Goal: Task Accomplishment & Management: Manage account settings

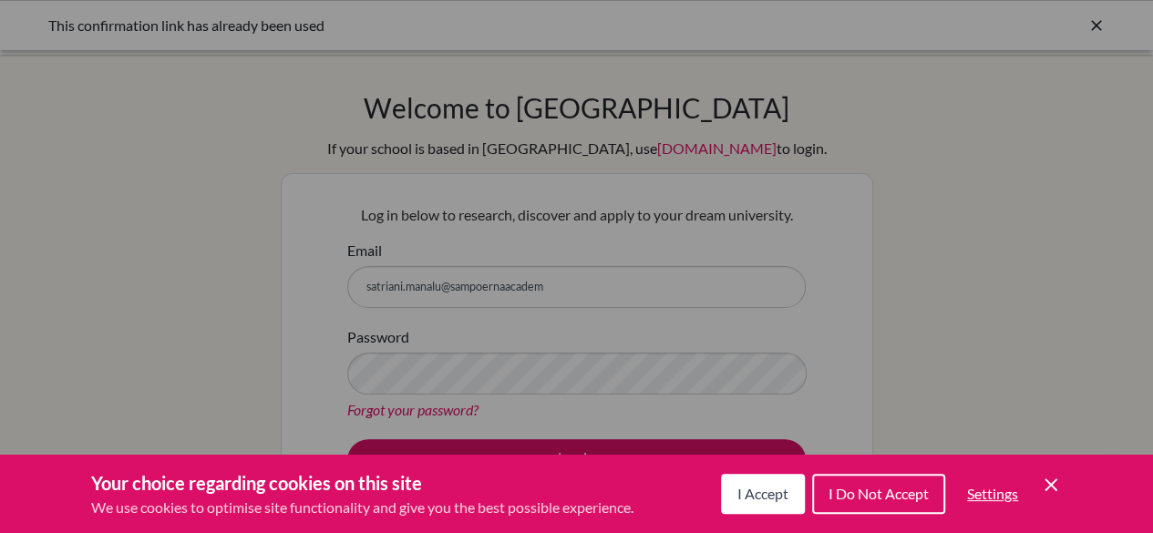
click at [750, 488] on span "I Accept" at bounding box center [763, 493] width 51 height 17
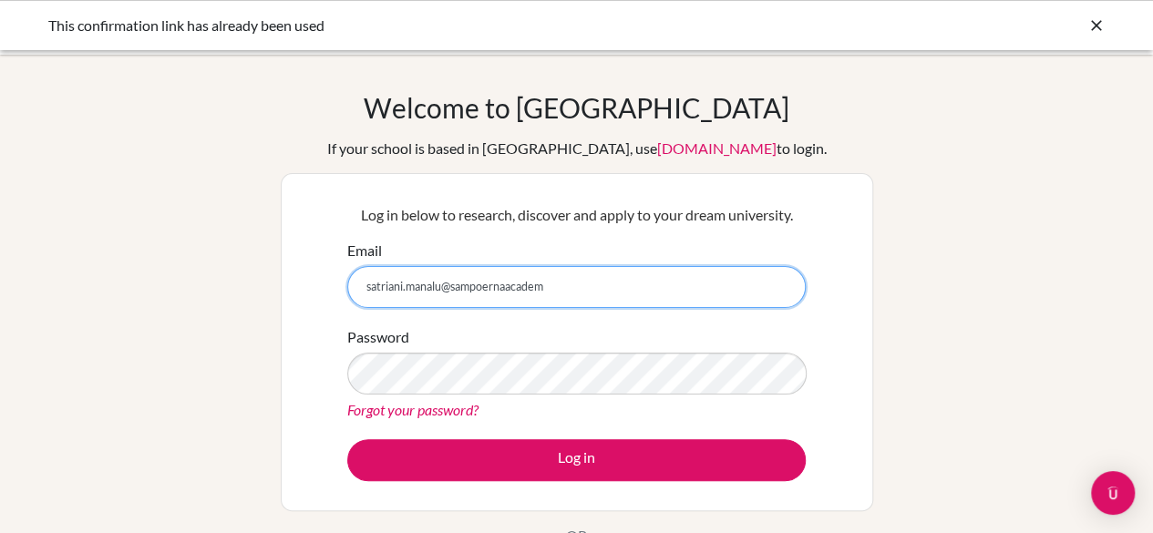
click at [574, 293] on input "satriani.manalu@sampoernaacadem" at bounding box center [576, 287] width 459 height 42
type input "satriani.manalu@sampoernaacademy.sch.id"
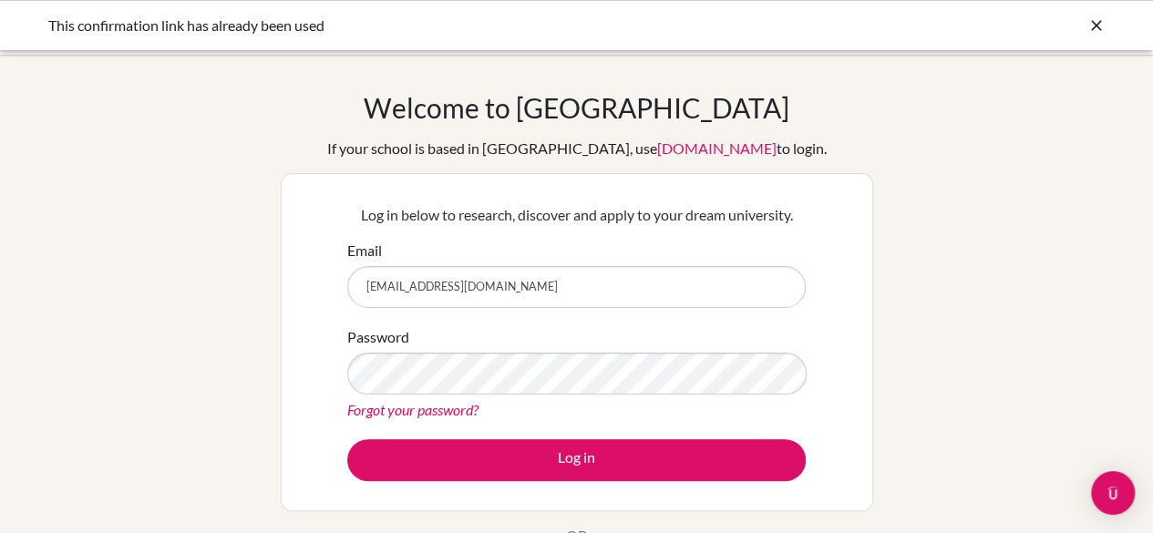
click at [518, 408] on div "Forgot your password?" at bounding box center [576, 410] width 459 height 22
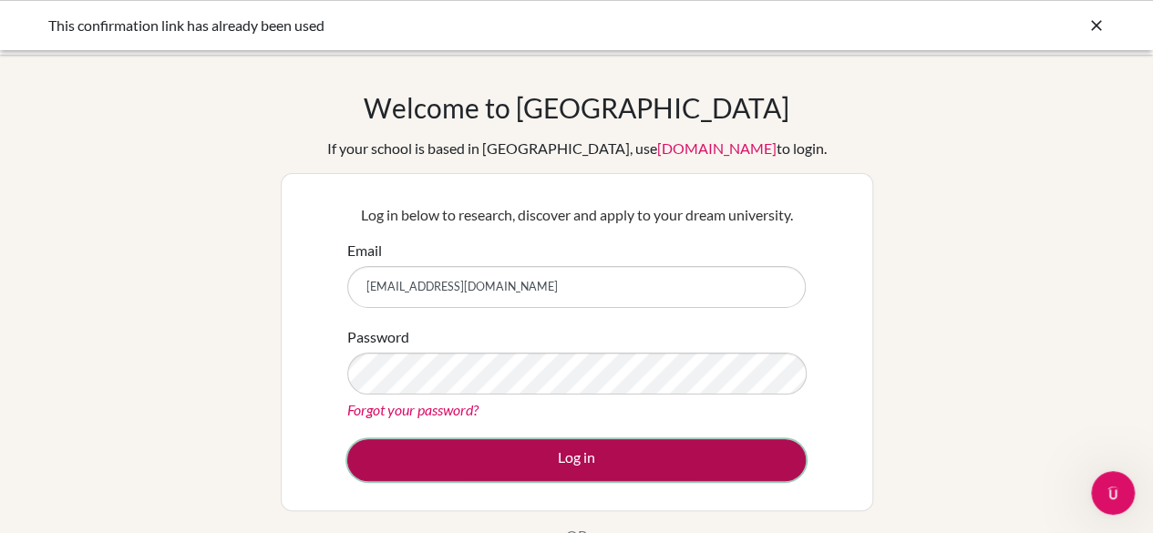
click at [543, 448] on button "Log in" at bounding box center [576, 460] width 459 height 42
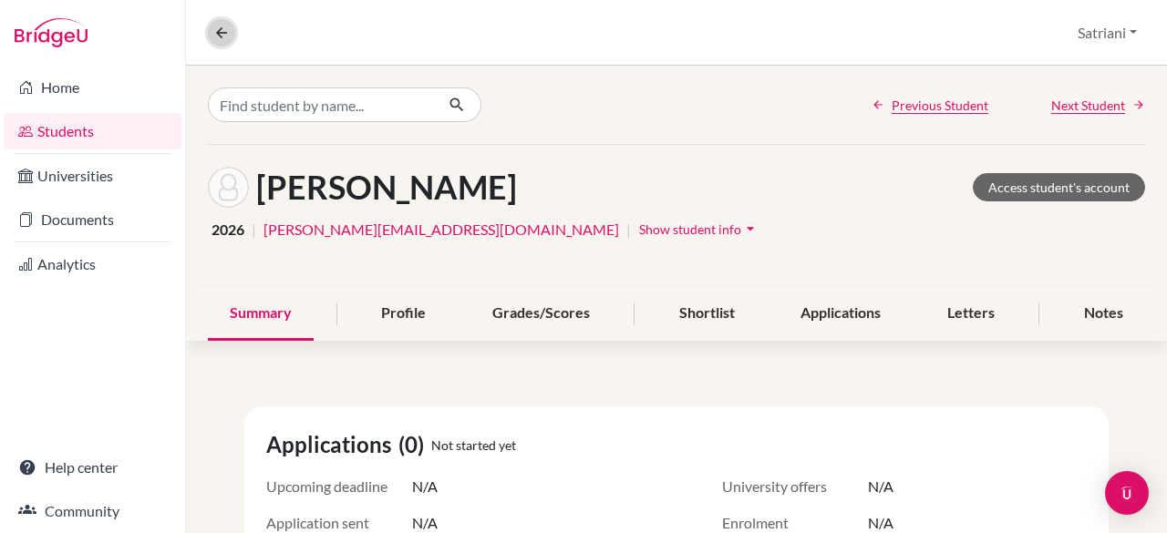
click at [213, 26] on icon at bounding box center [221, 33] width 16 height 16
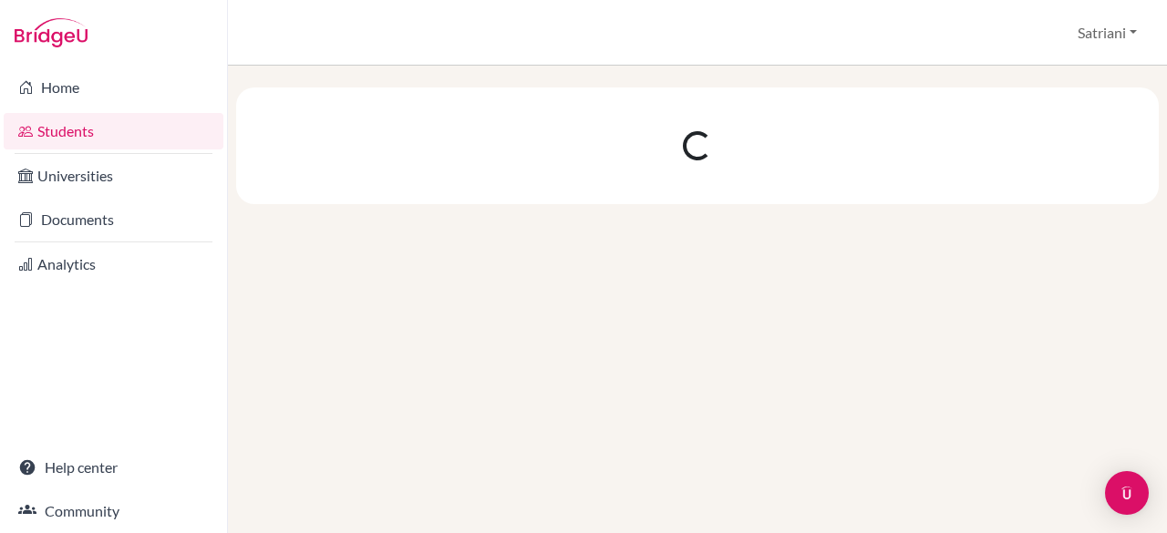
click at [213, 26] on div at bounding box center [113, 33] width 227 height 66
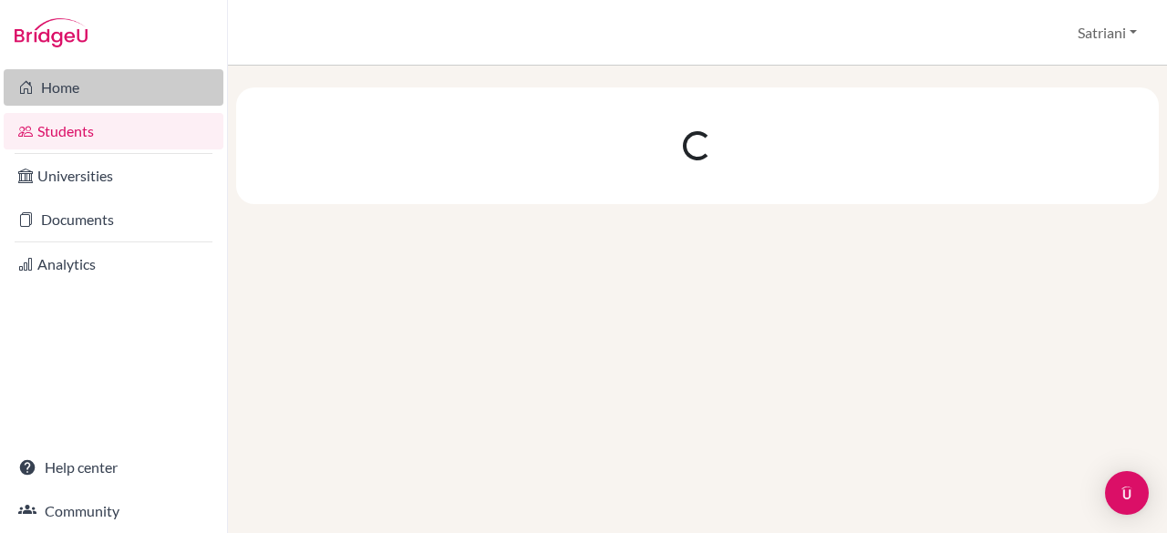
click at [156, 82] on link "Home" at bounding box center [114, 87] width 220 height 36
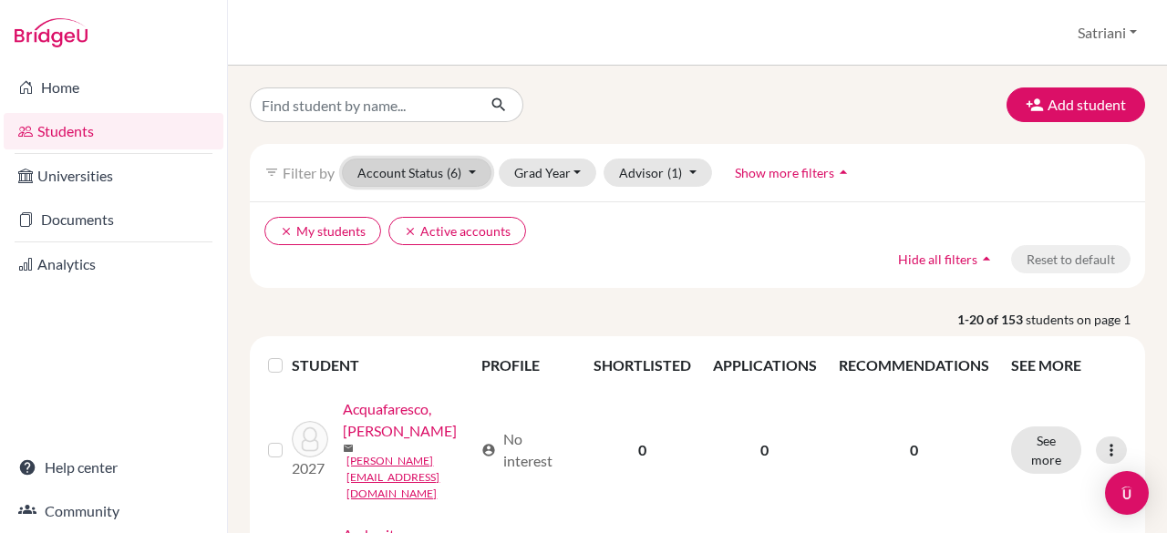
click at [426, 171] on button "Account Status (6)" at bounding box center [417, 173] width 150 height 28
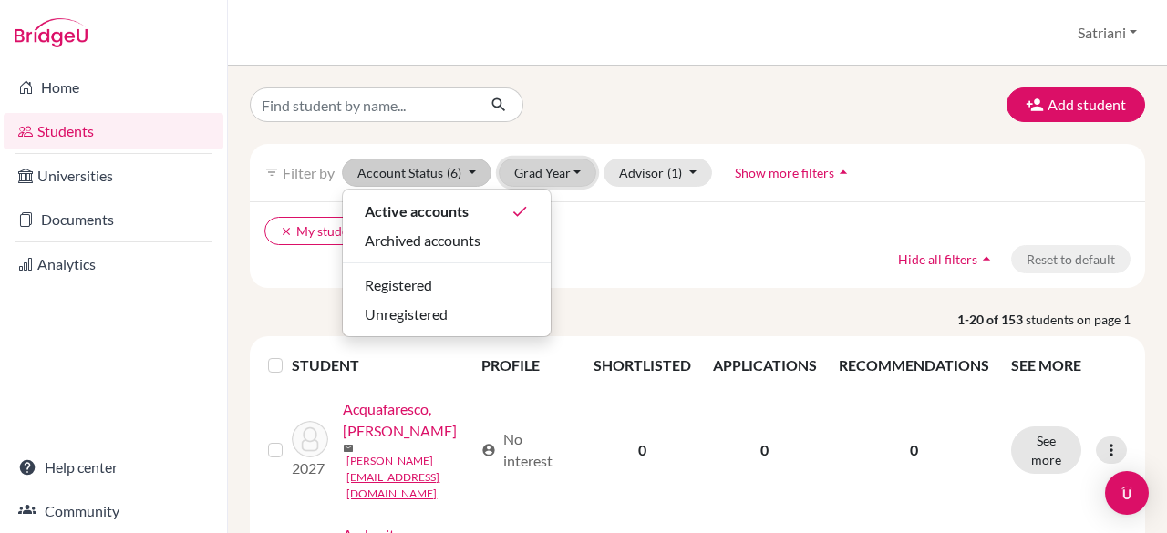
click at [523, 164] on button "Grad Year" at bounding box center [548, 173] width 98 height 28
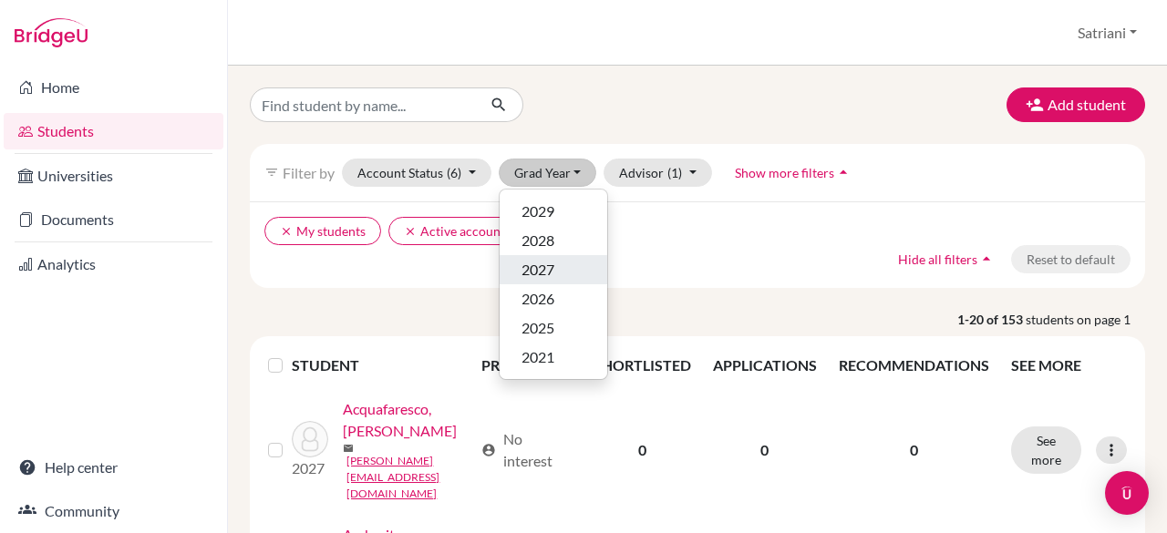
click at [538, 279] on span "2027" at bounding box center [538, 270] width 33 height 22
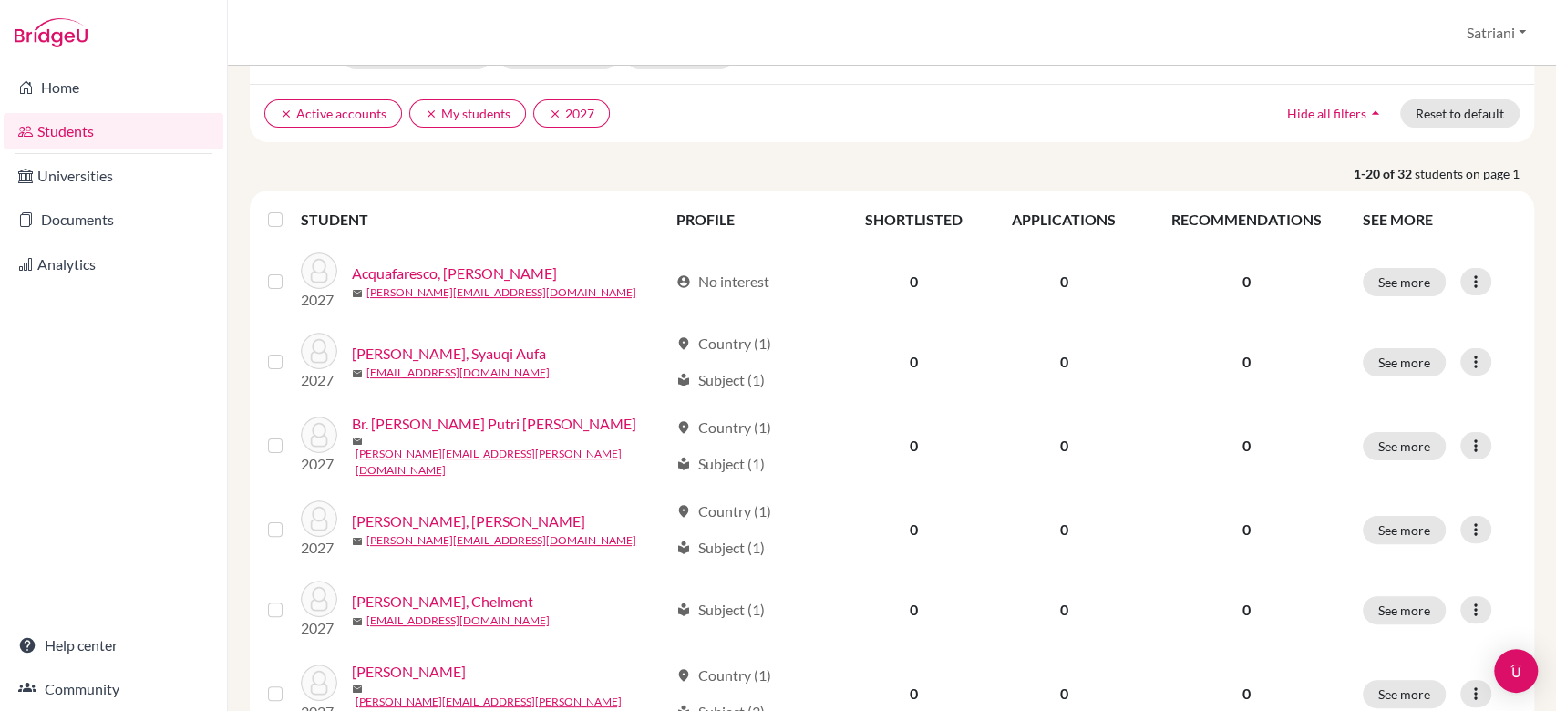
scroll to position [120, 0]
click at [1166, 366] on div "Add student filter_list Filter by Account Status (6) Active accounts done Archi…" at bounding box center [892, 389] width 1328 height 646
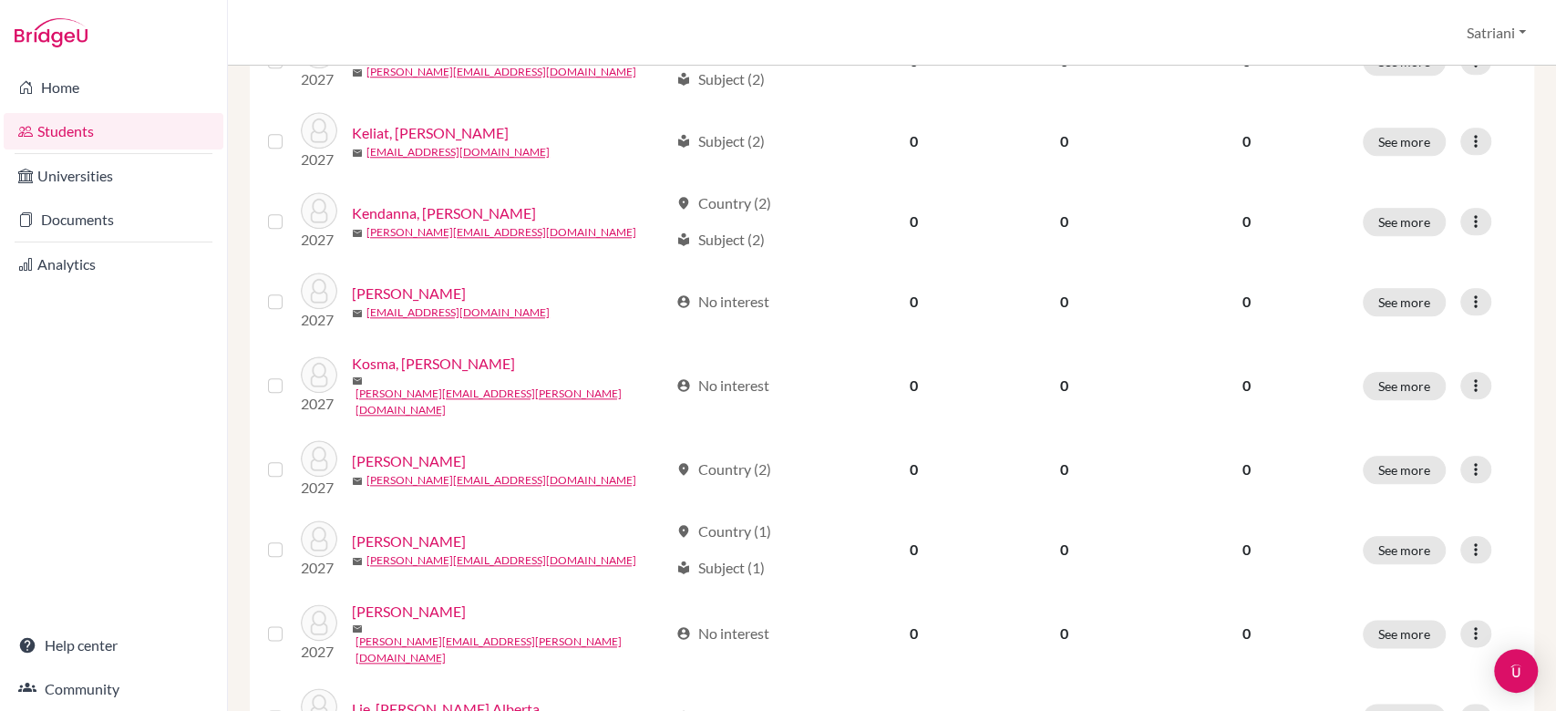
scroll to position [1373, 0]
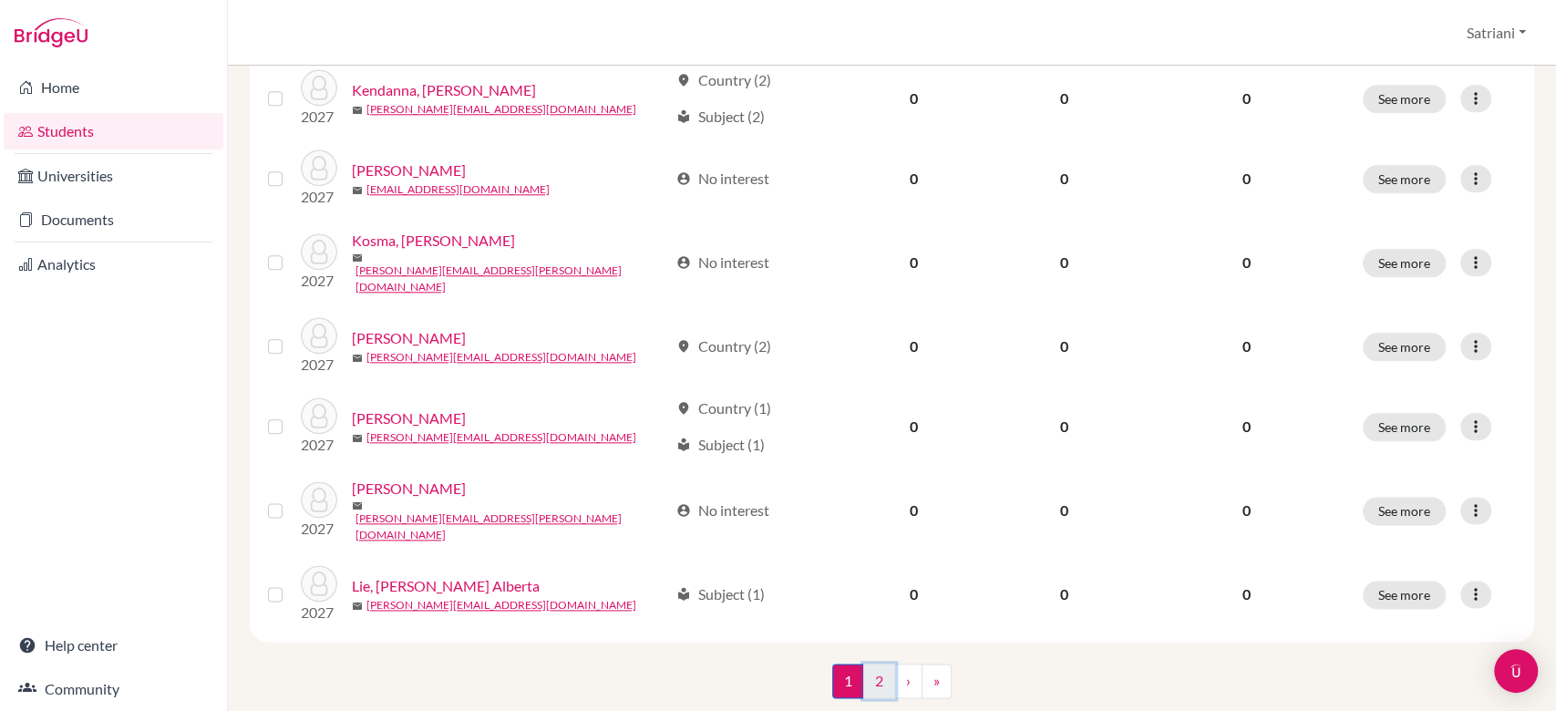
click at [873, 532] on link "2" at bounding box center [879, 681] width 32 height 35
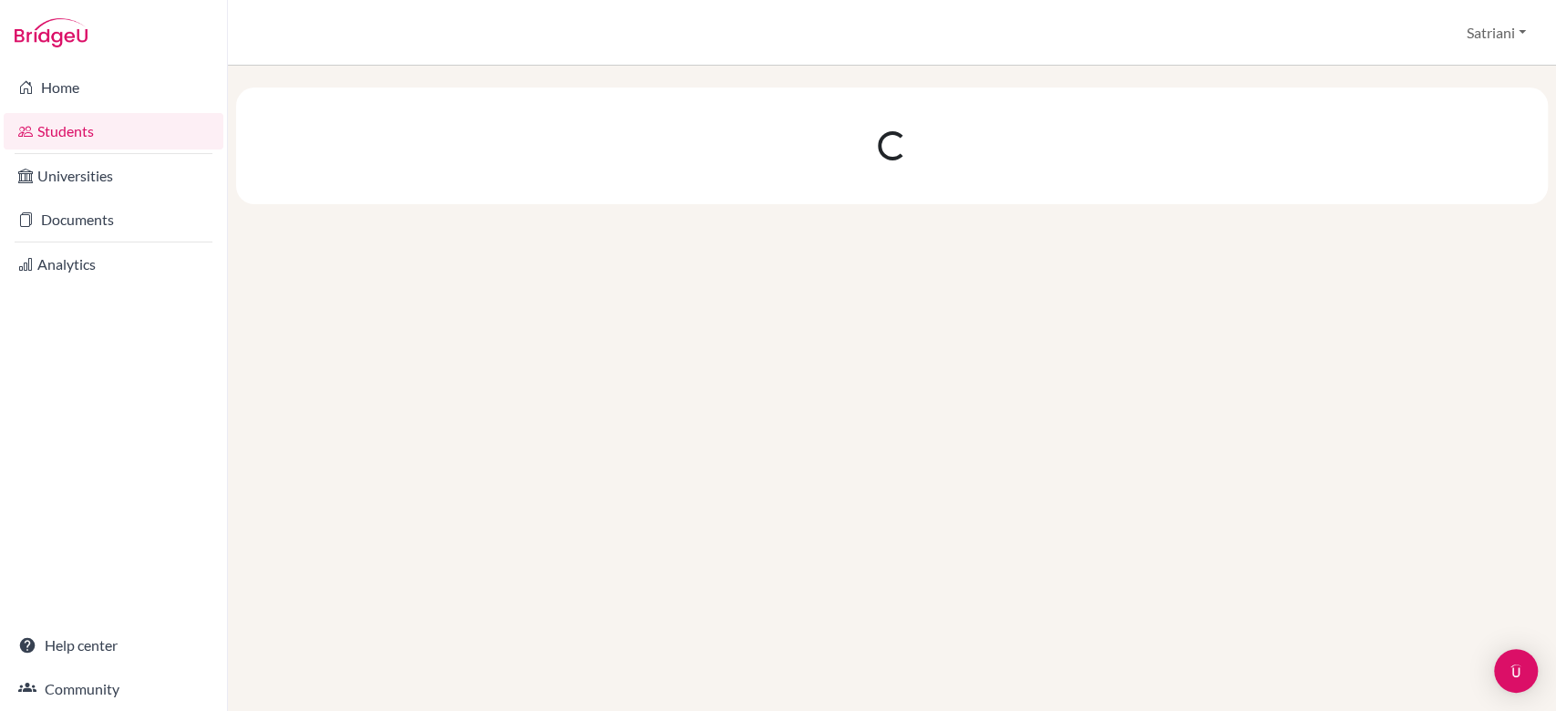
scroll to position [0, 0]
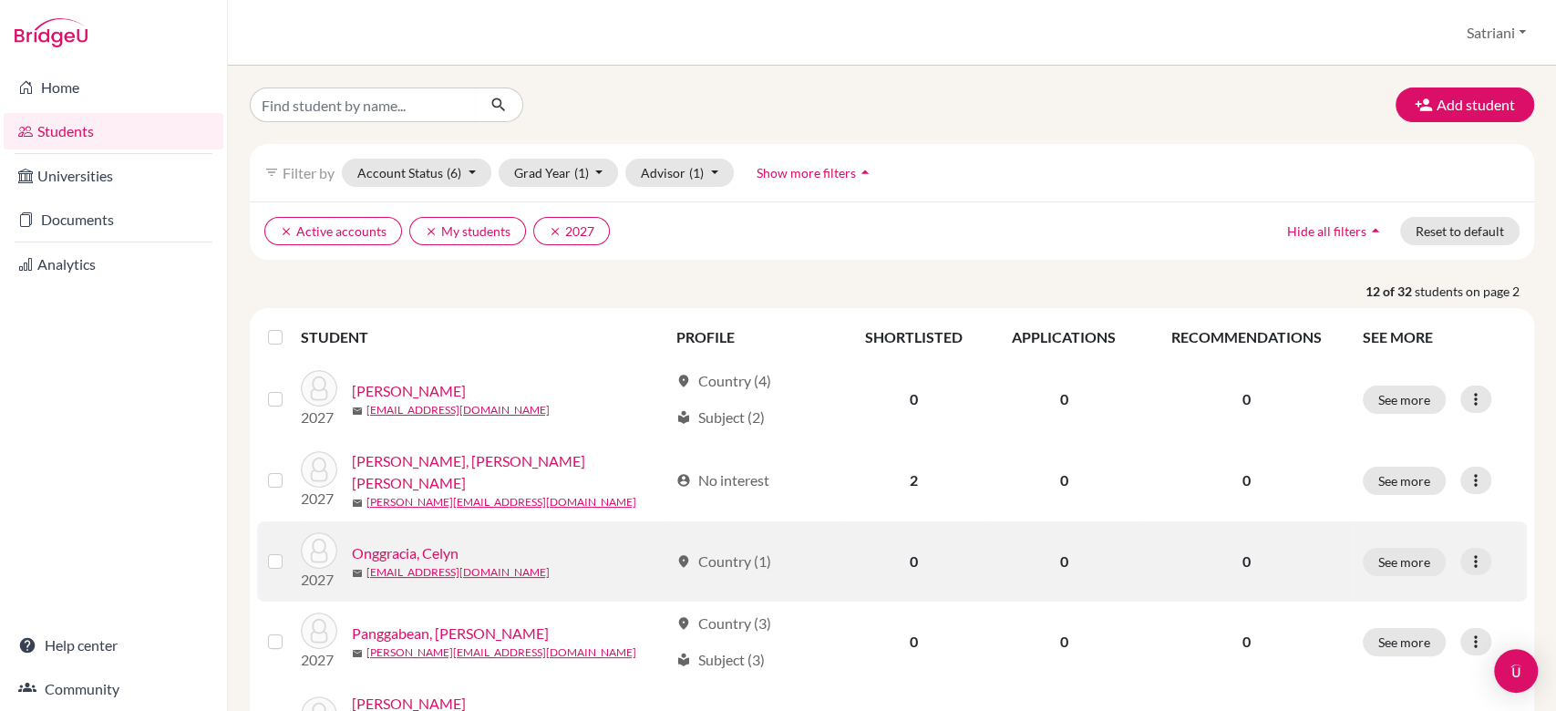
drag, startPoint x: 447, startPoint y: 559, endPoint x: 424, endPoint y: 551, distance: 24.2
click at [424, 532] on link "Onggracia, Celyn" at bounding box center [405, 553] width 107 height 22
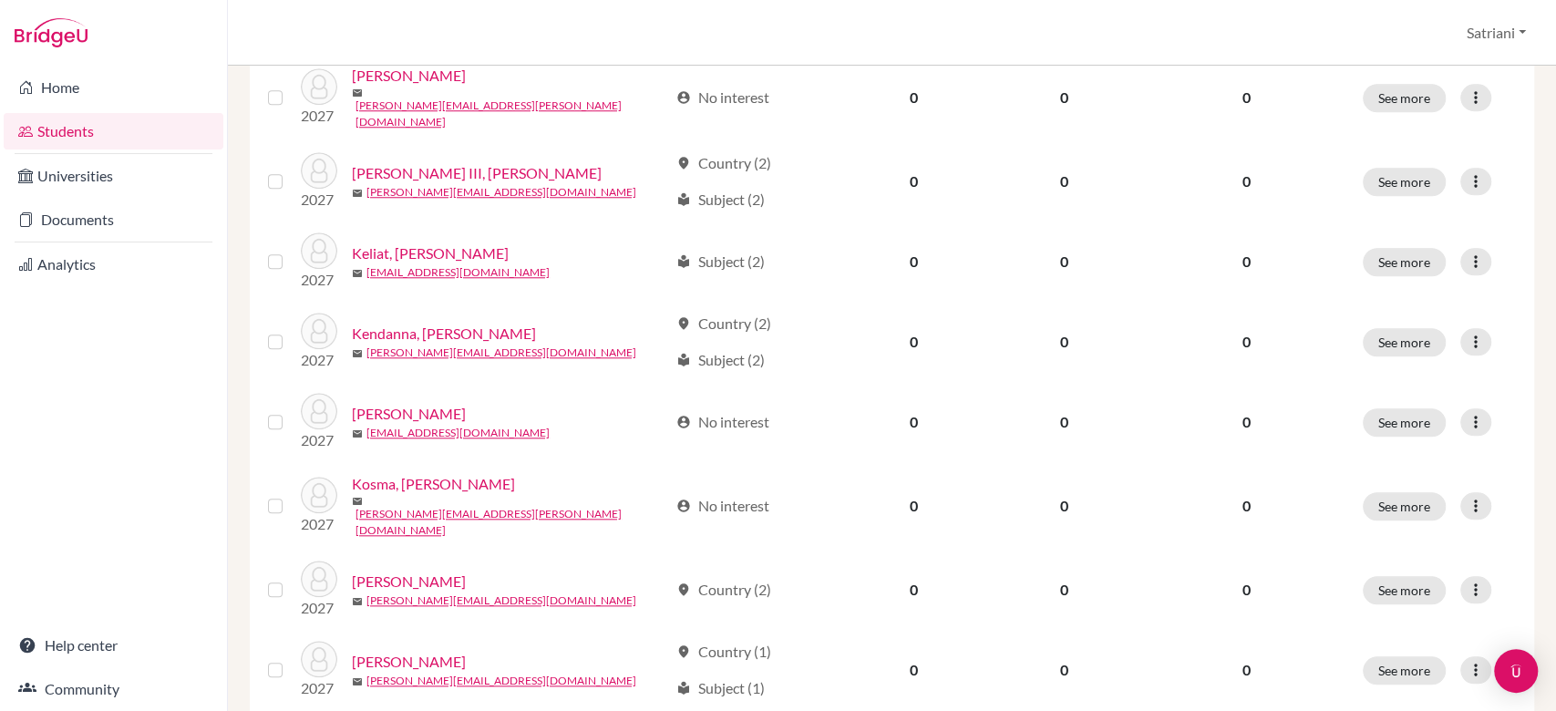
scroll to position [564, 0]
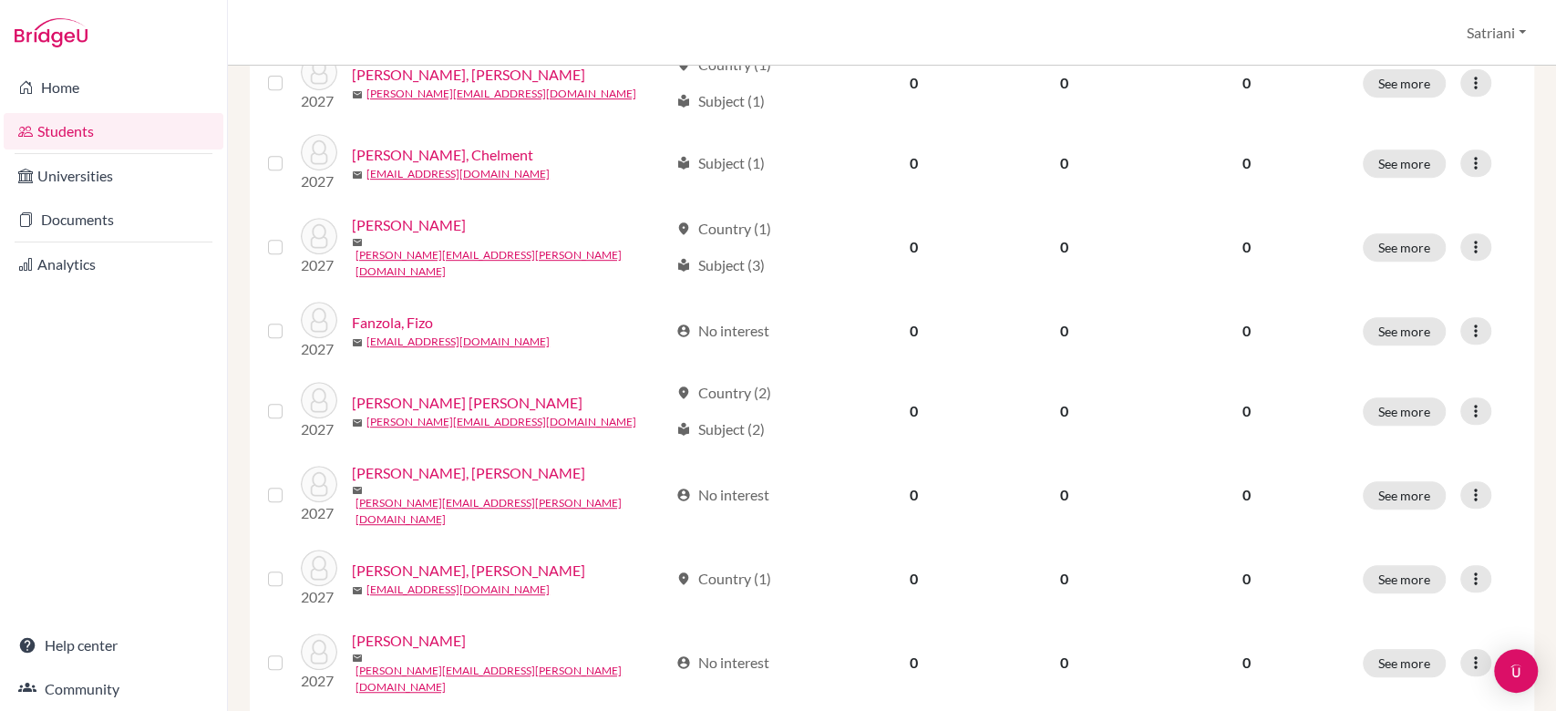
click at [1166, 256] on div "Add student filter_list Filter by Account Status (6) Active accounts done Archi…" at bounding box center [892, 389] width 1328 height 646
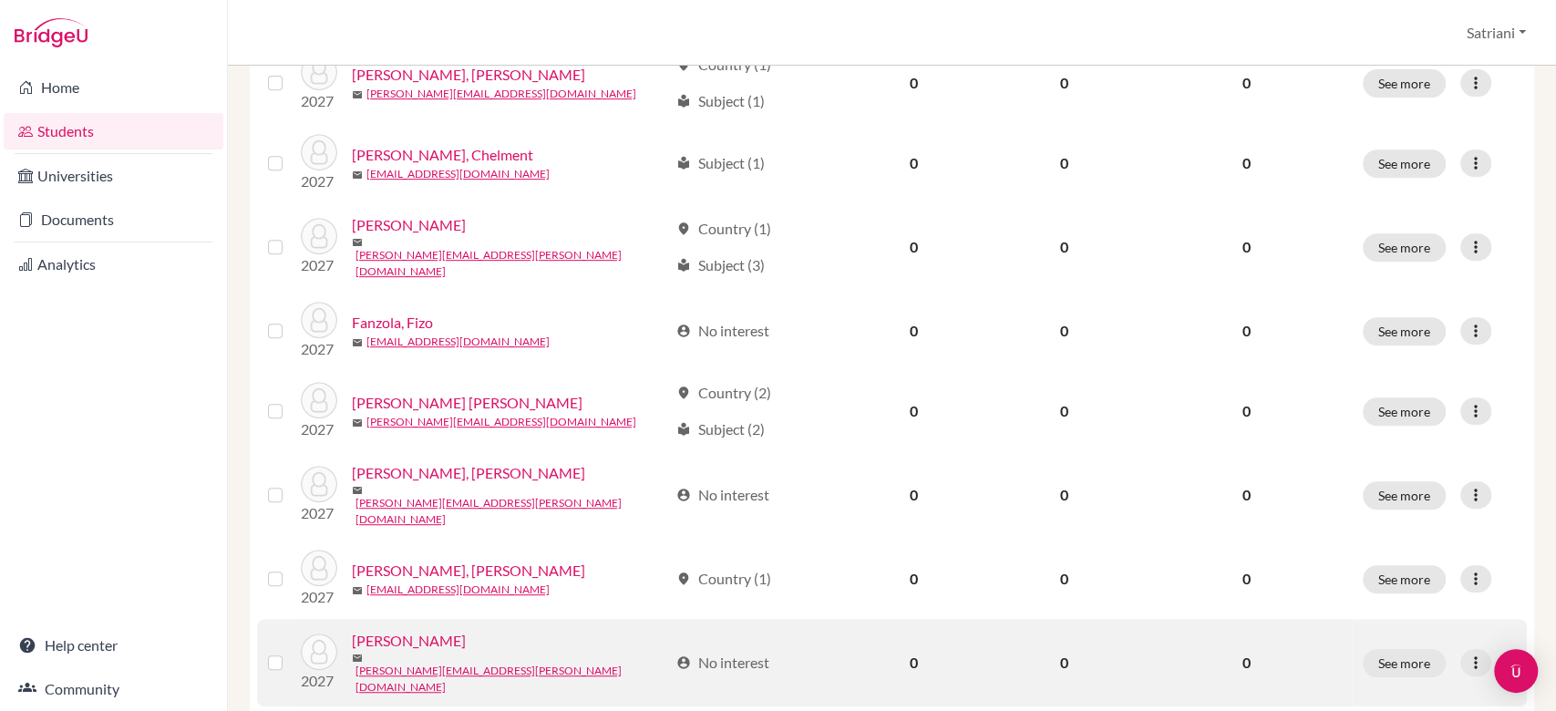
click at [437, 532] on link "Huang, Charlene" at bounding box center [409, 641] width 114 height 22
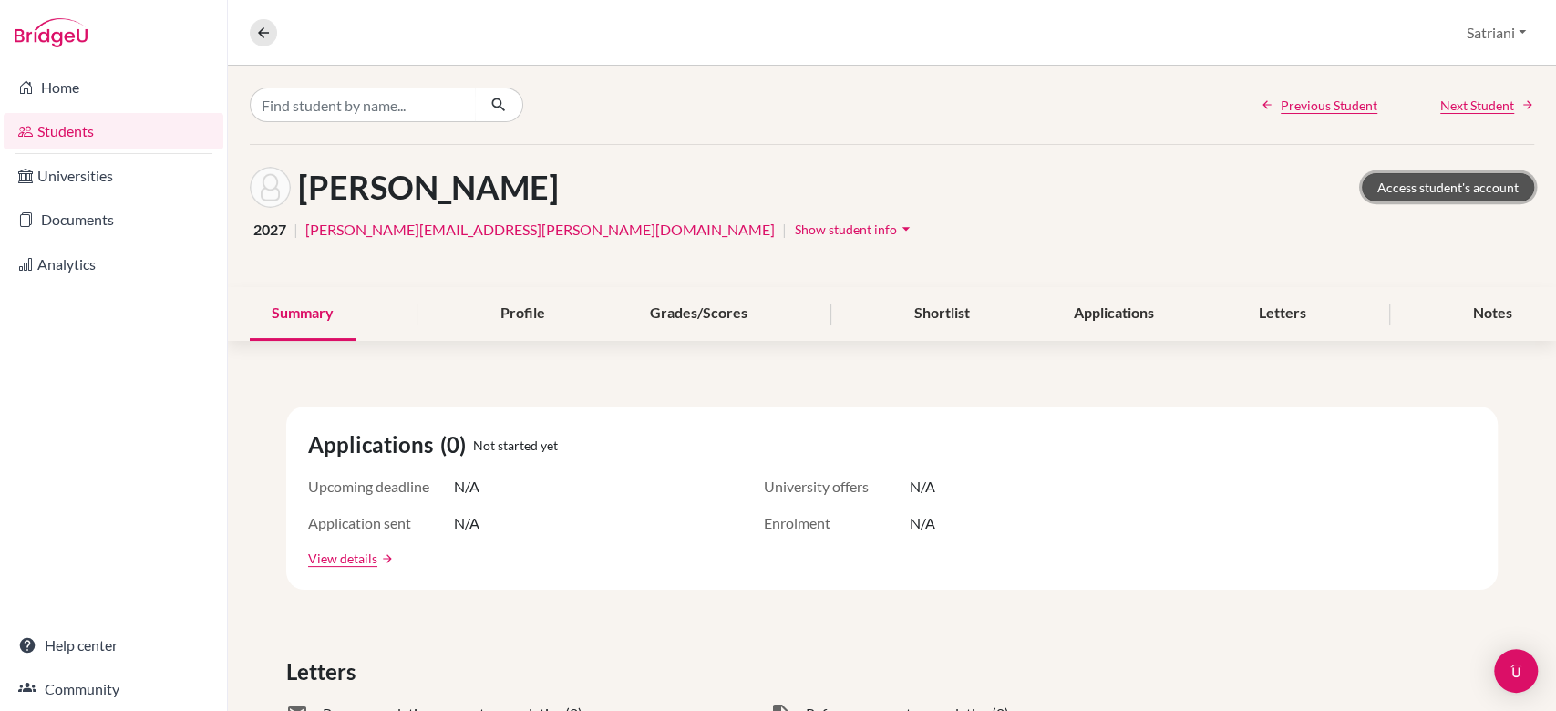
click at [1166, 179] on link "Access student's account" at bounding box center [1448, 187] width 172 height 28
click at [794, 220] on button "Show student info arrow_drop_down" at bounding box center [855, 229] width 122 height 28
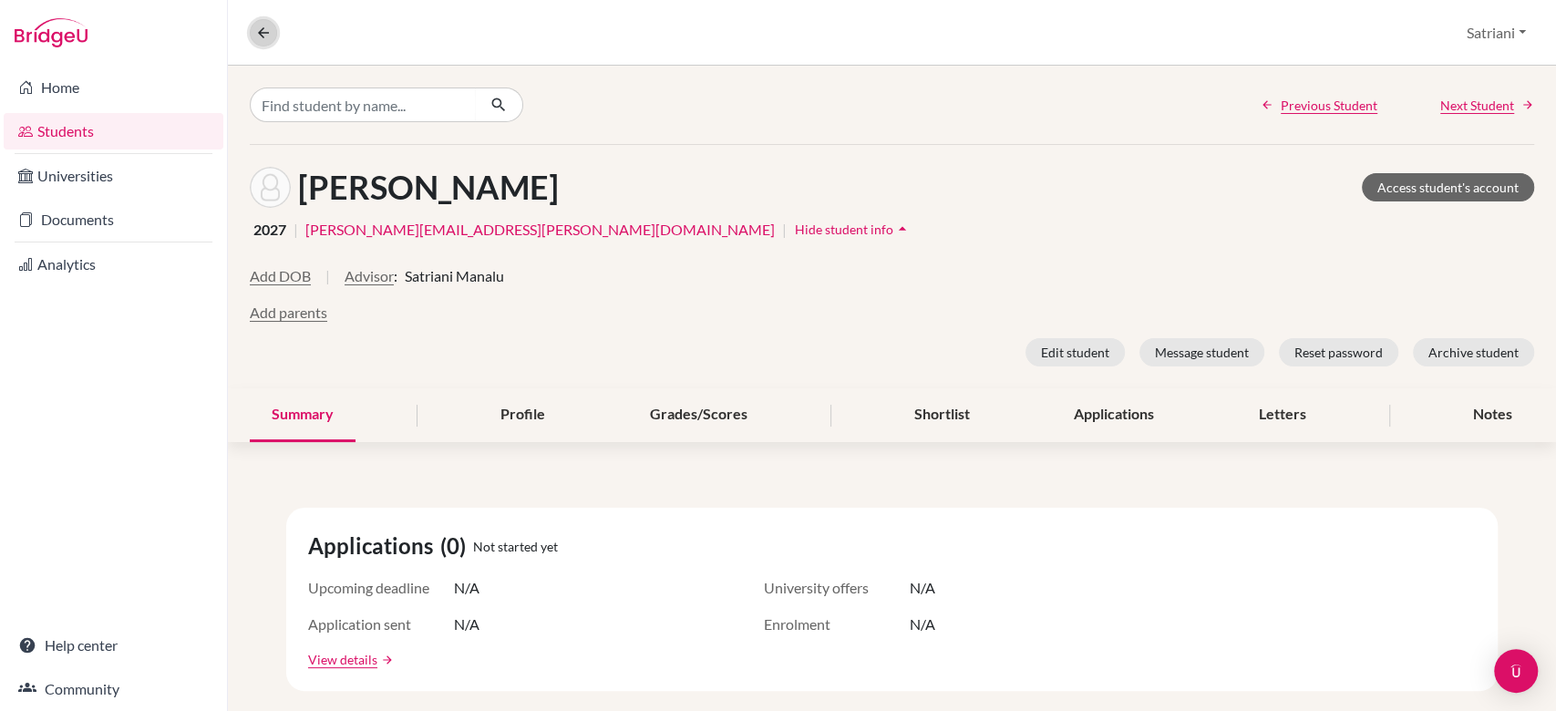
click at [267, 25] on icon at bounding box center [263, 33] width 16 height 16
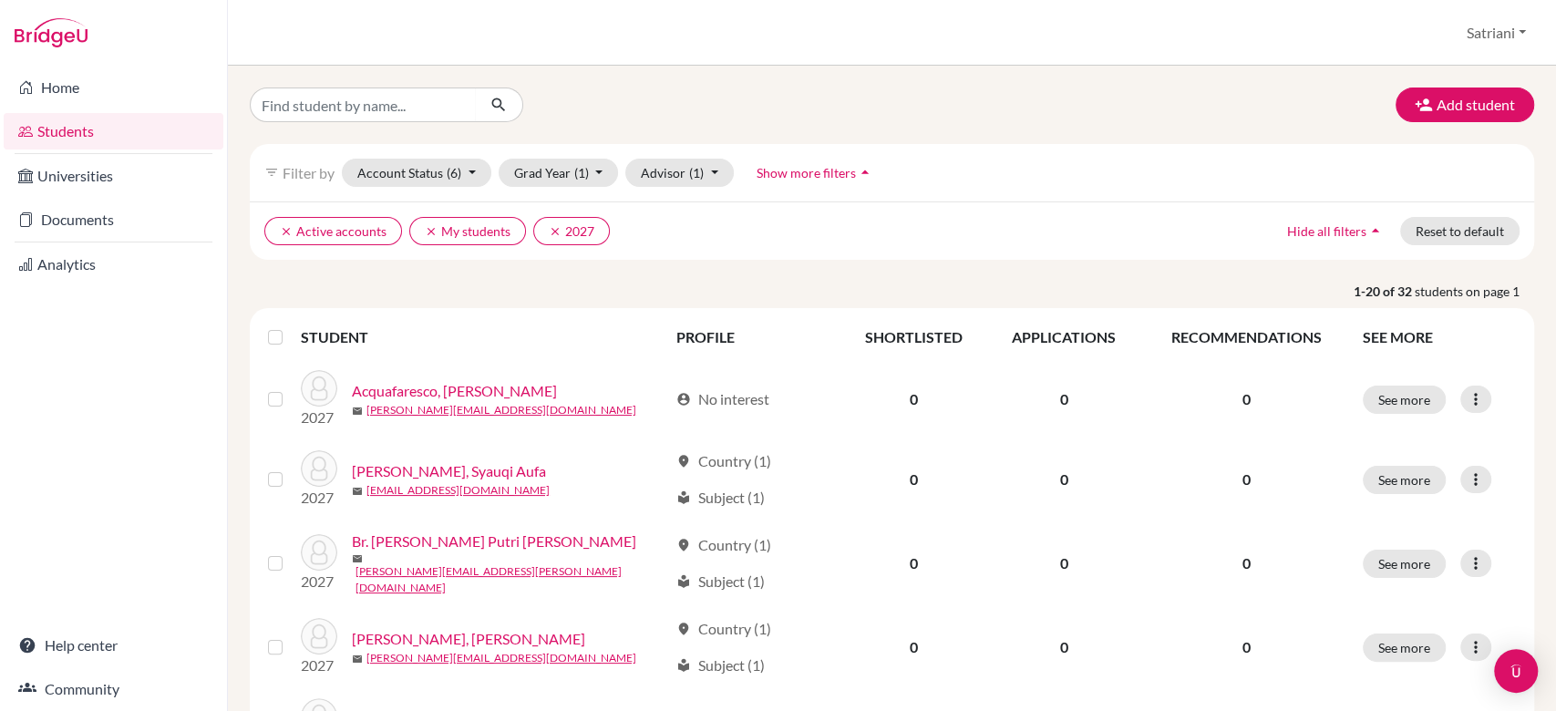
click at [66, 131] on link "Students" at bounding box center [114, 131] width 220 height 36
click at [370, 90] on input "Find student by name..." at bounding box center [363, 105] width 226 height 35
type input "ave"
click button "submit" at bounding box center [499, 105] width 48 height 35
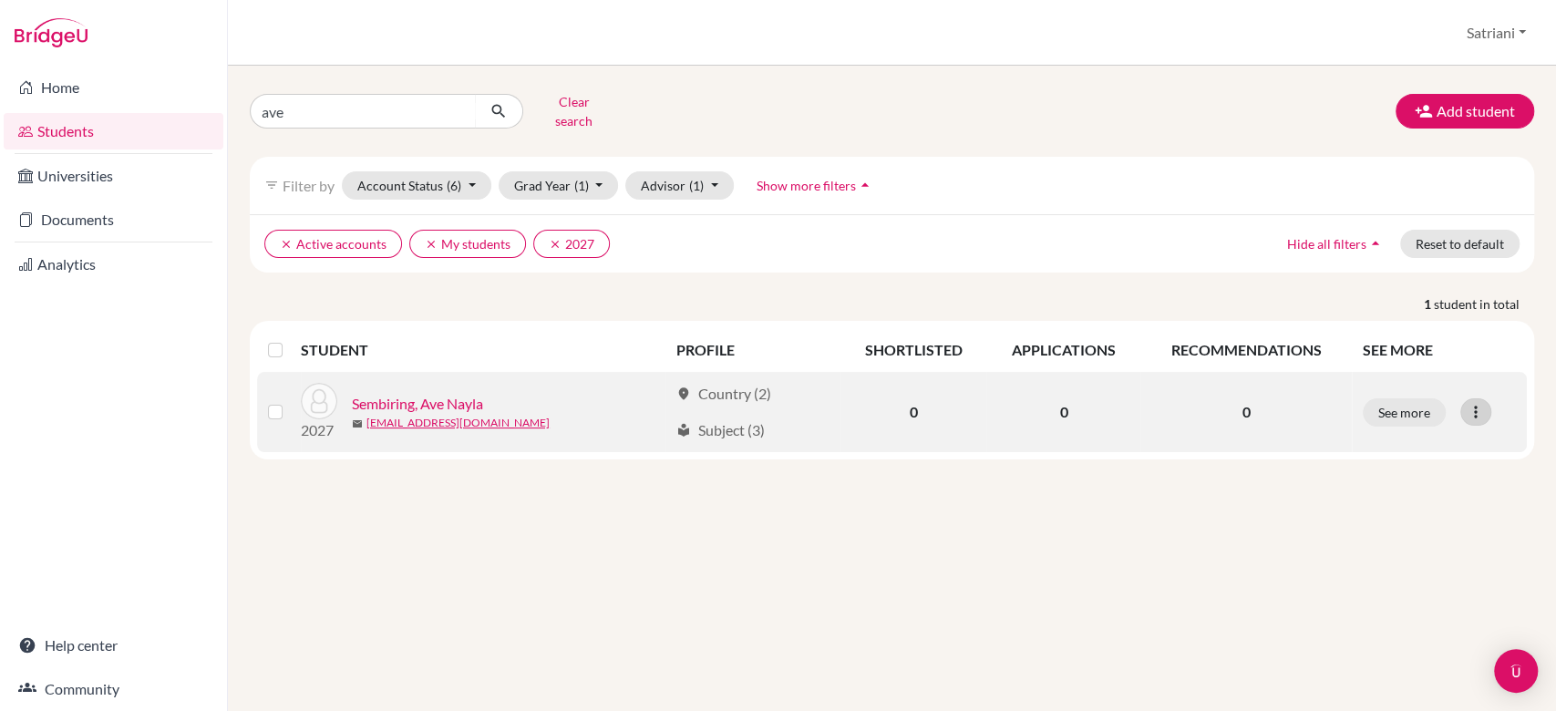
click at [1483, 403] on icon at bounding box center [1476, 412] width 18 height 18
click at [1441, 494] on button "Reset Password" at bounding box center [1397, 508] width 144 height 29
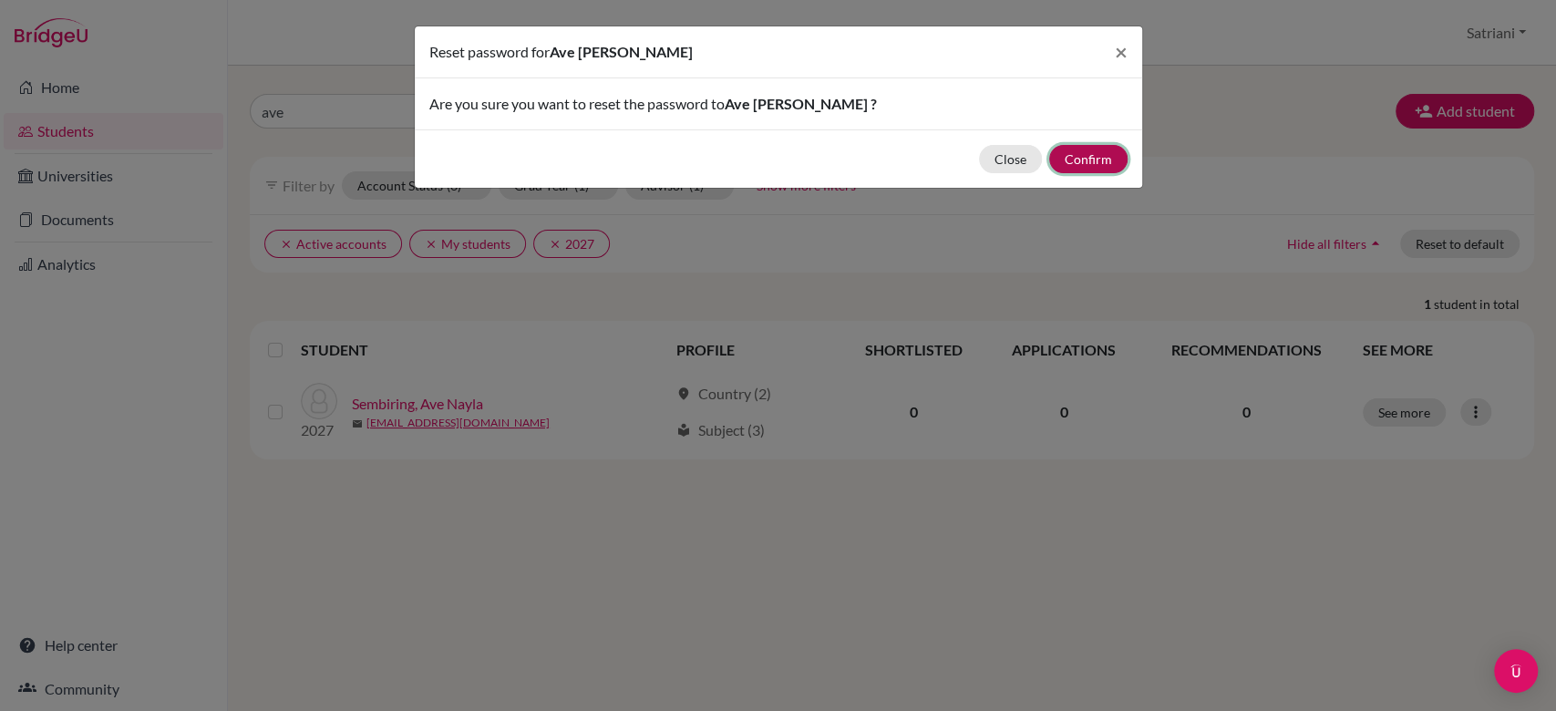
click at [1093, 146] on button "Confirm" at bounding box center [1088, 159] width 78 height 28
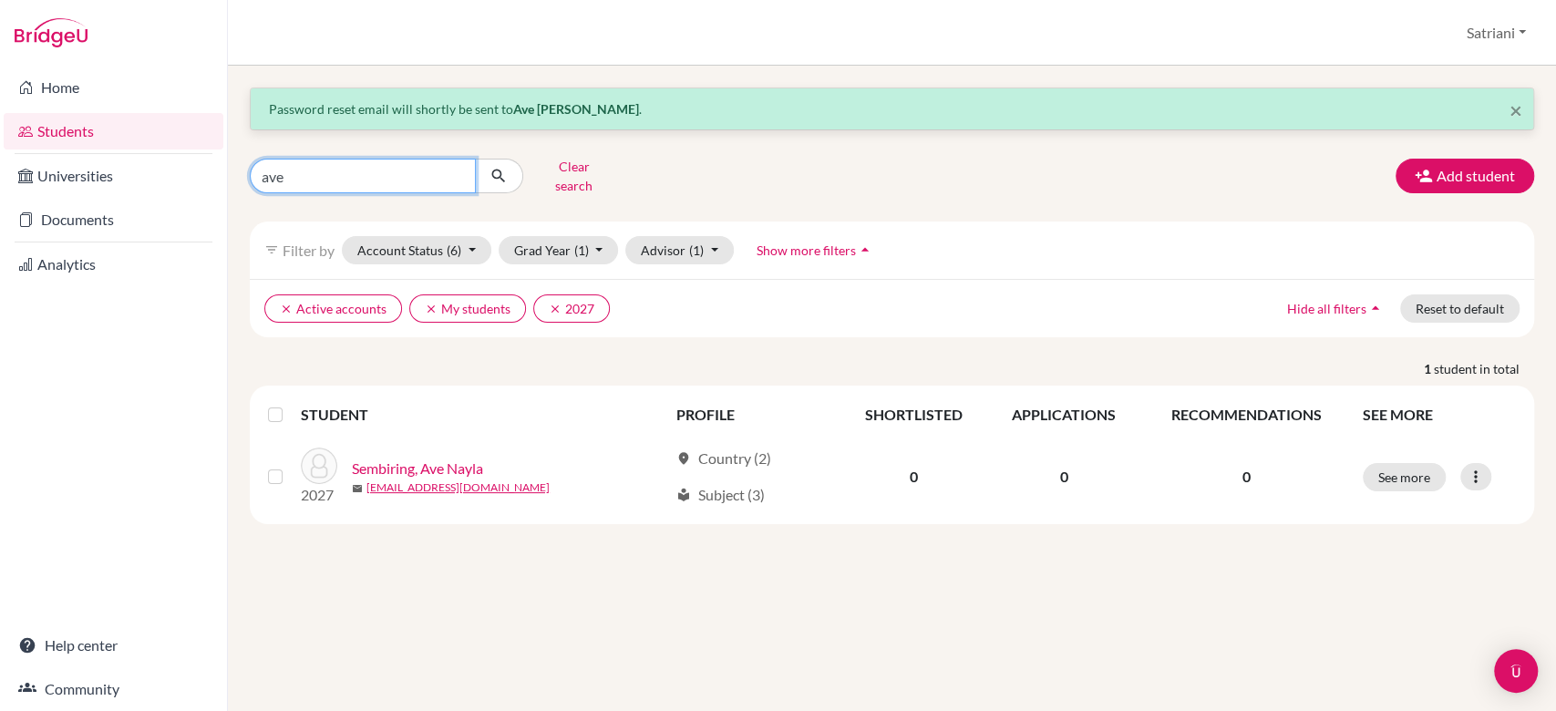
click at [355, 164] on input "ave" at bounding box center [363, 176] width 226 height 35
type input "felix"
click button "submit" at bounding box center [499, 176] width 48 height 35
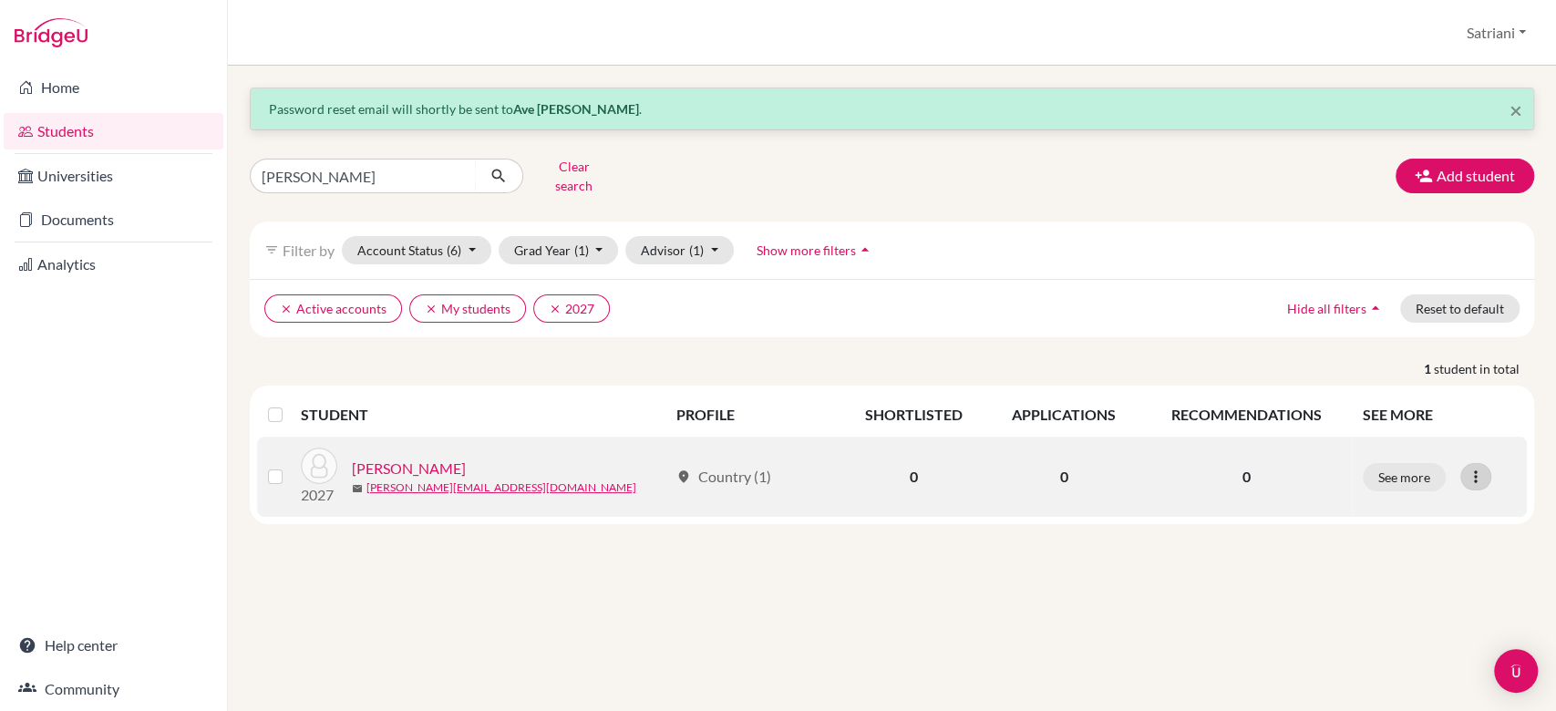
click at [1472, 468] on icon at bounding box center [1476, 477] width 18 height 18
click at [1425, 569] on button "Reset Password" at bounding box center [1397, 573] width 144 height 29
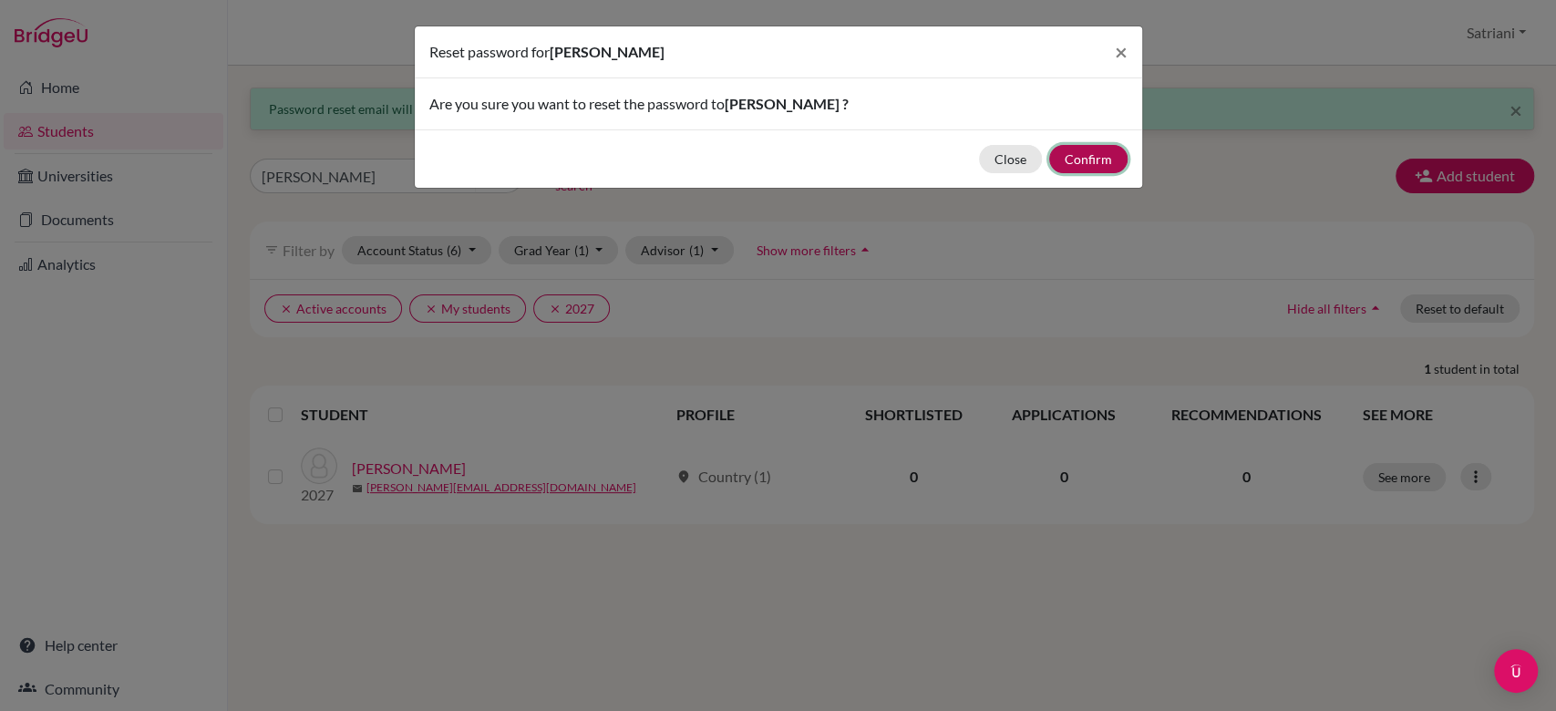
click at [1068, 159] on button "Confirm" at bounding box center [1088, 159] width 78 height 28
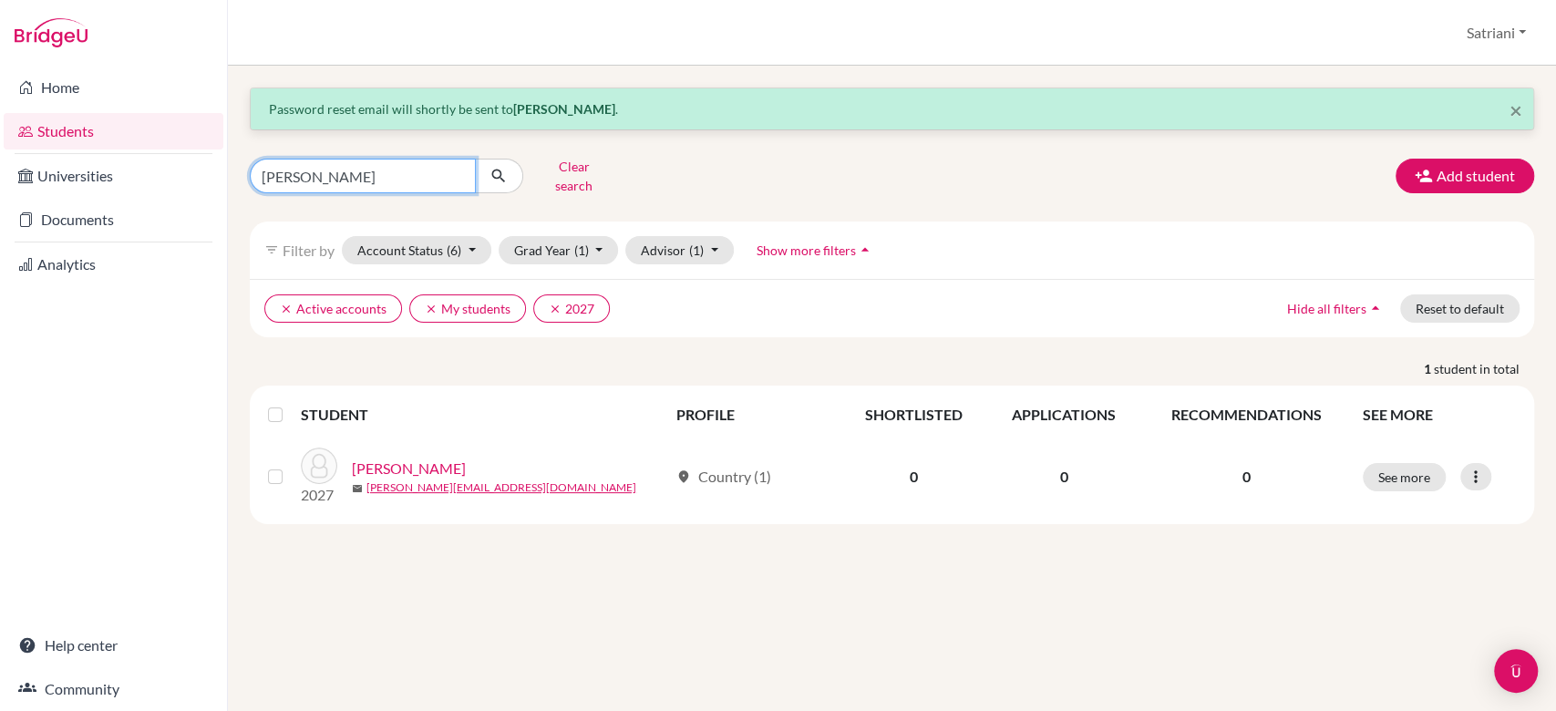
click at [362, 179] on input "felix" at bounding box center [363, 176] width 226 height 35
type input "gilbert"
click button "submit" at bounding box center [499, 176] width 48 height 35
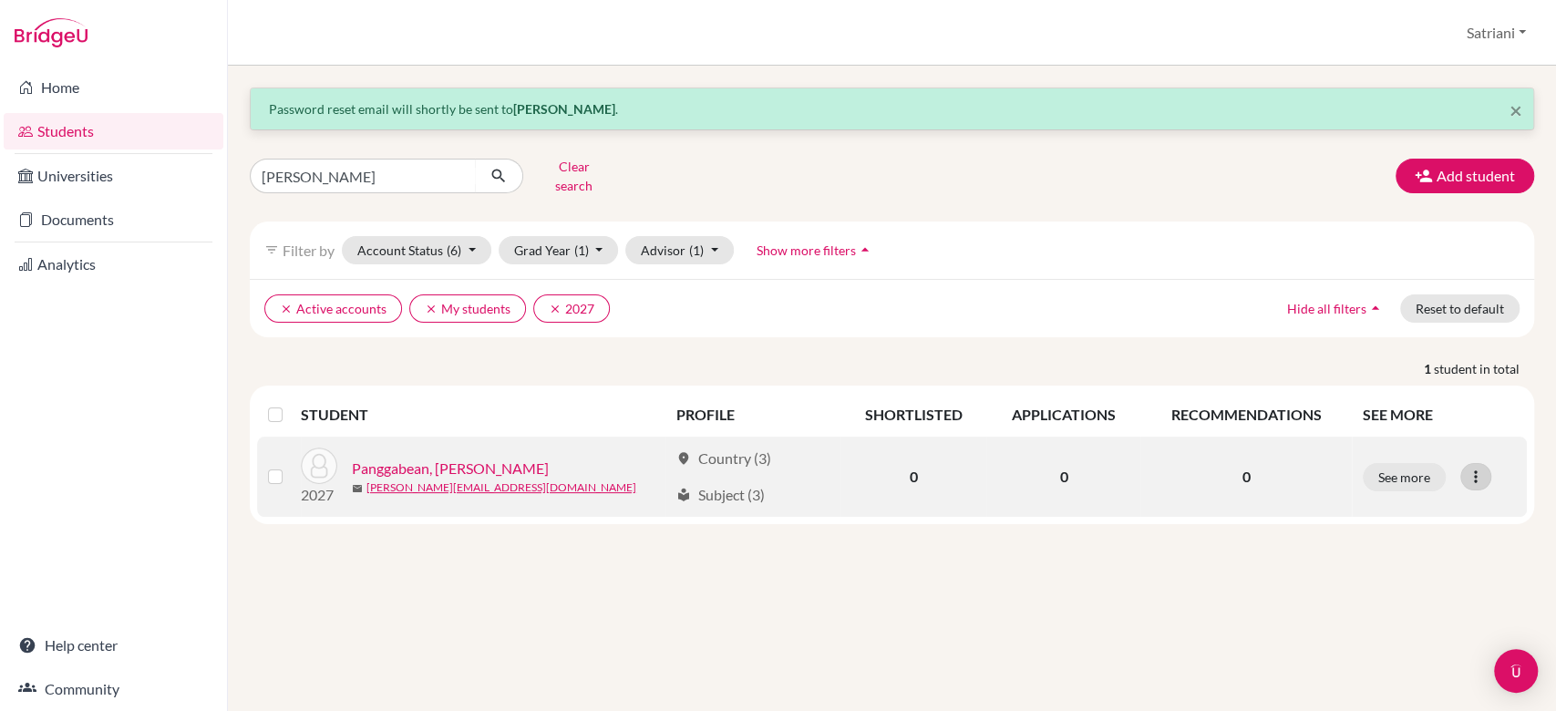
click at [1472, 468] on icon at bounding box center [1476, 477] width 18 height 18
click at [1432, 559] on button "Reset Password" at bounding box center [1397, 573] width 144 height 29
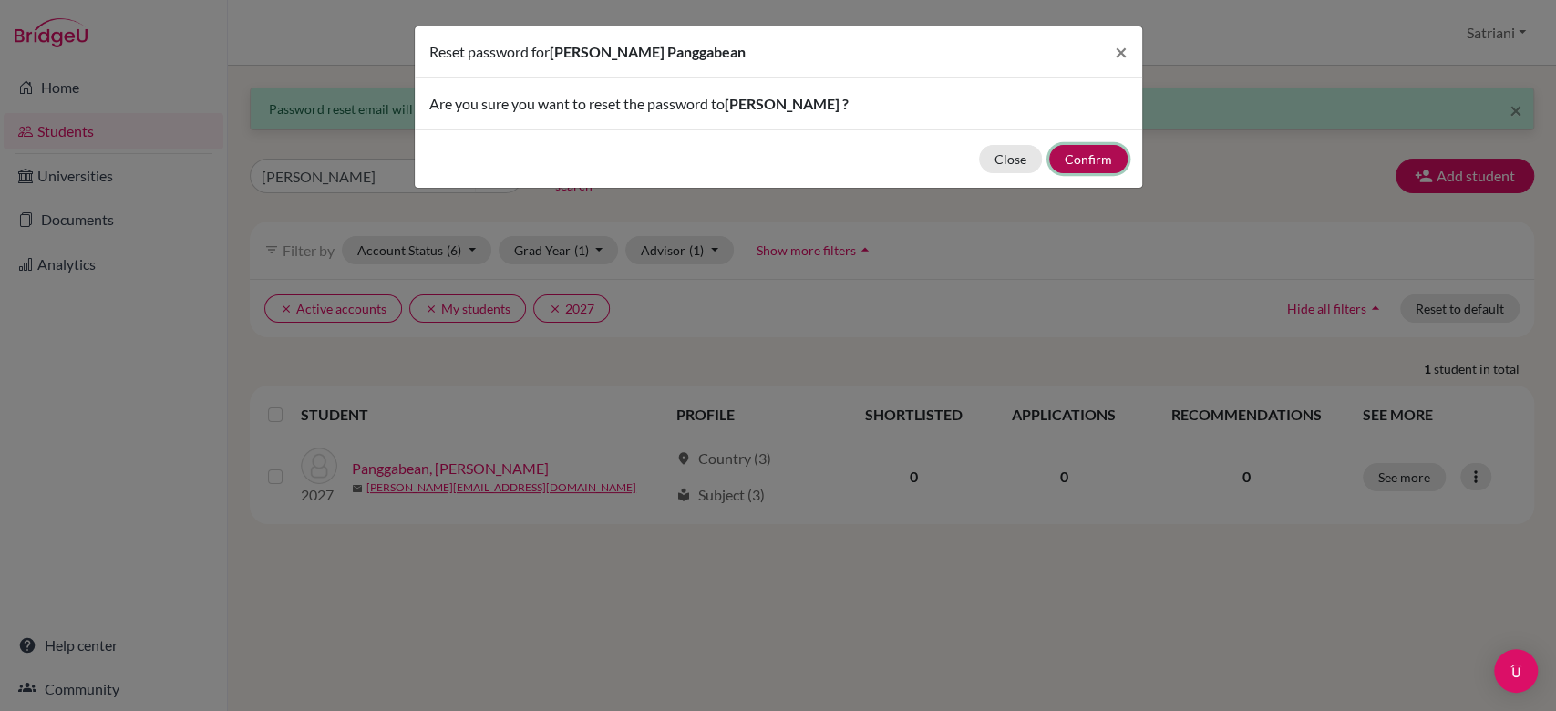
click at [1090, 168] on button "Confirm" at bounding box center [1088, 159] width 78 height 28
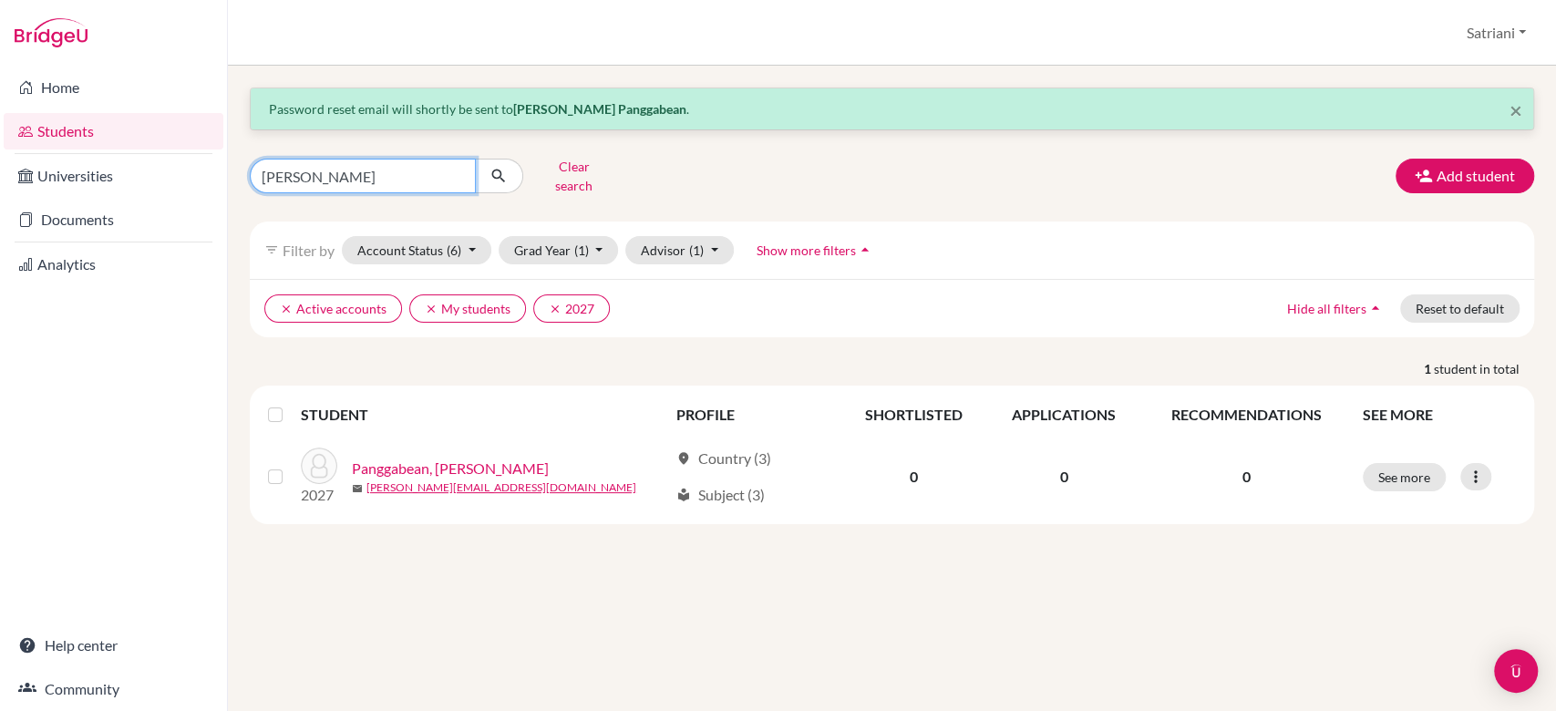
click at [365, 170] on input "gilbert" at bounding box center [363, 176] width 226 height 35
type input "janessa"
click button "submit" at bounding box center [499, 176] width 48 height 35
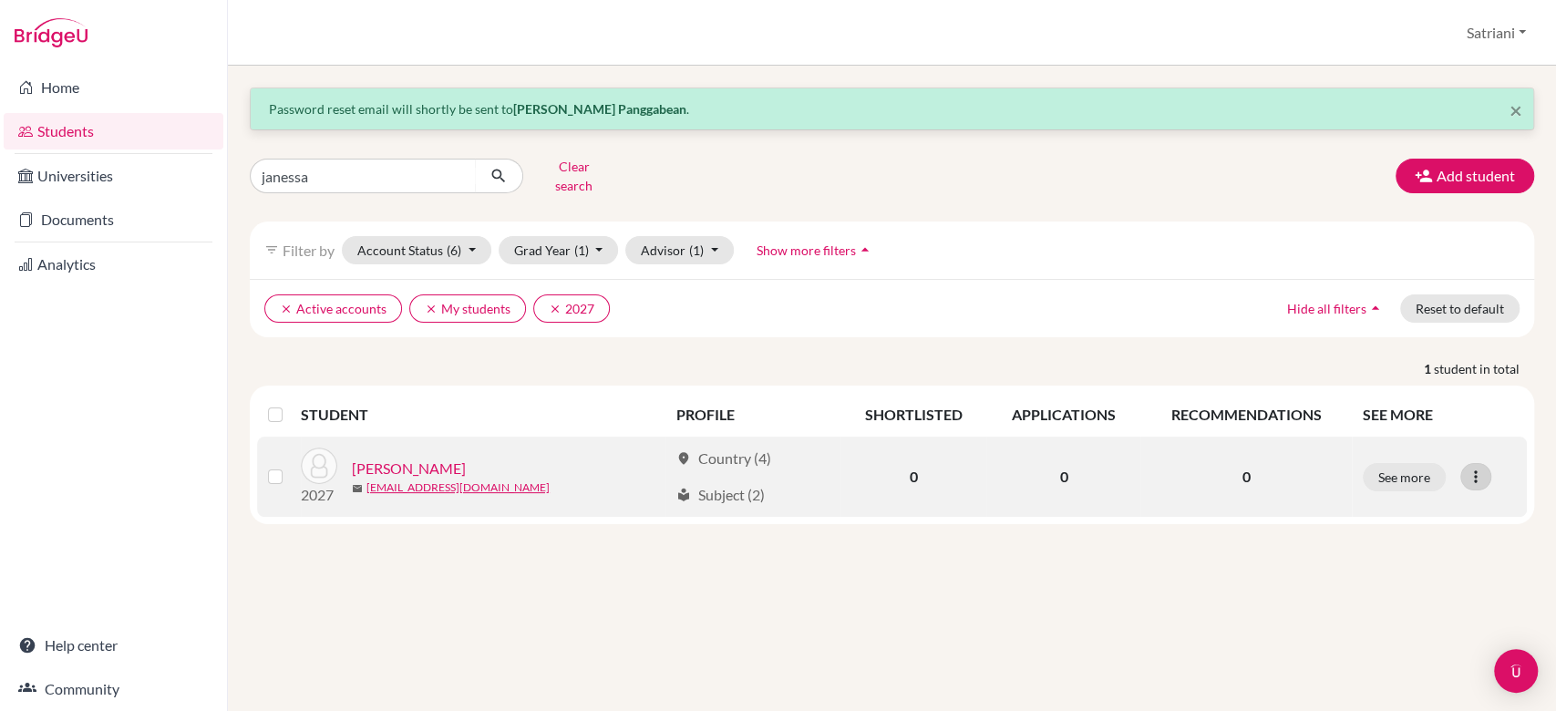
click at [1481, 469] on icon at bounding box center [1476, 477] width 18 height 18
click at [1399, 559] on button "Reset Password" at bounding box center [1397, 573] width 144 height 29
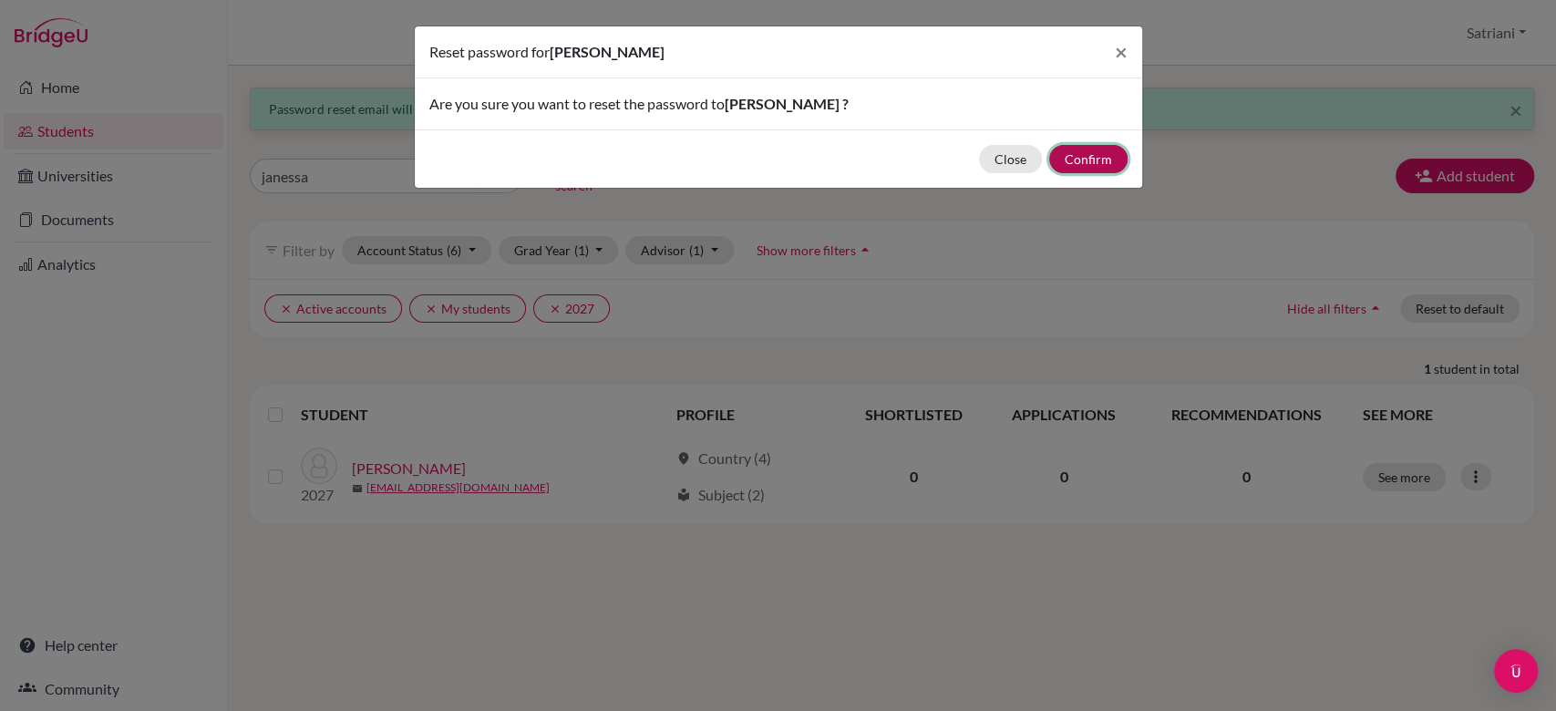
click at [1071, 158] on button "Confirm" at bounding box center [1088, 159] width 78 height 28
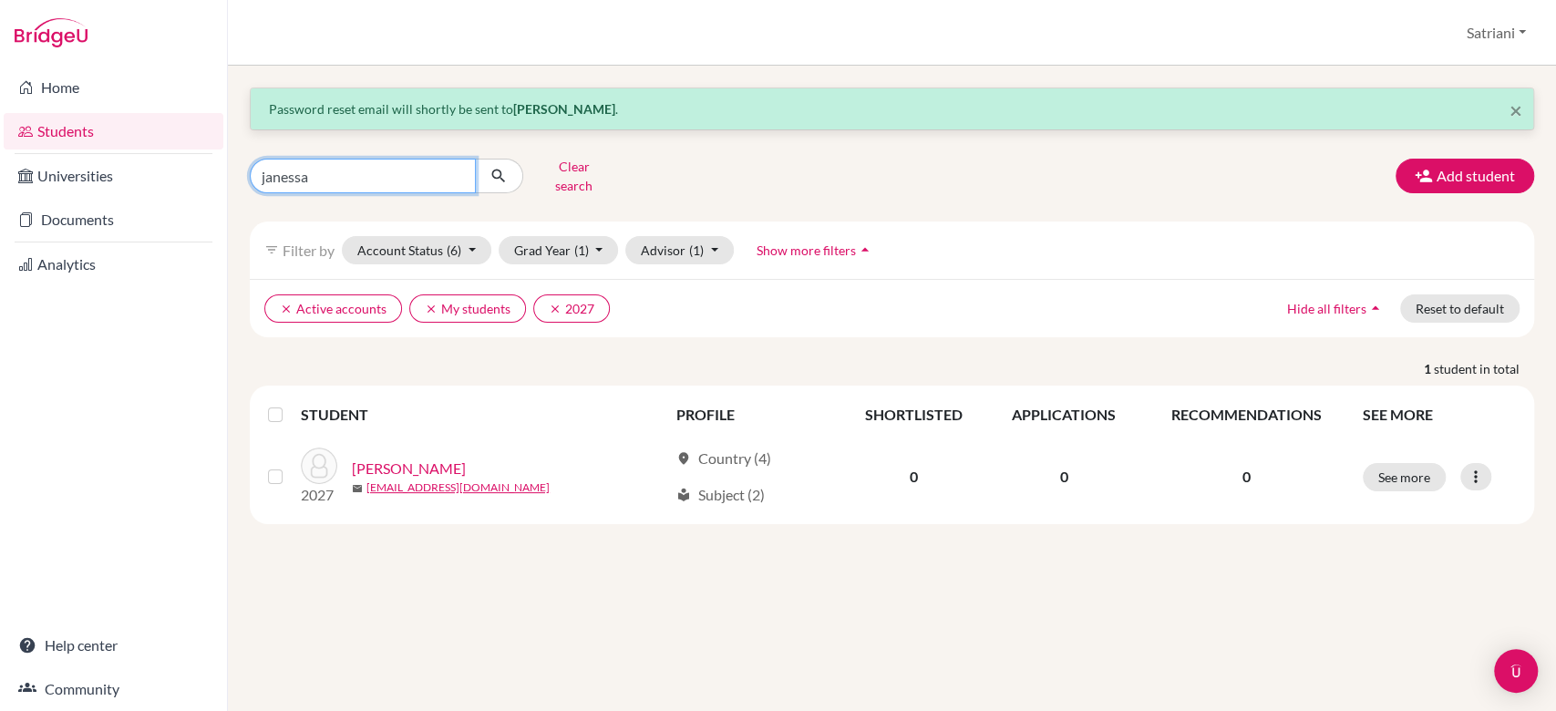
click at [449, 169] on input "janessa" at bounding box center [363, 176] width 226 height 35
type input "michelle"
click button "submit" at bounding box center [499, 176] width 48 height 35
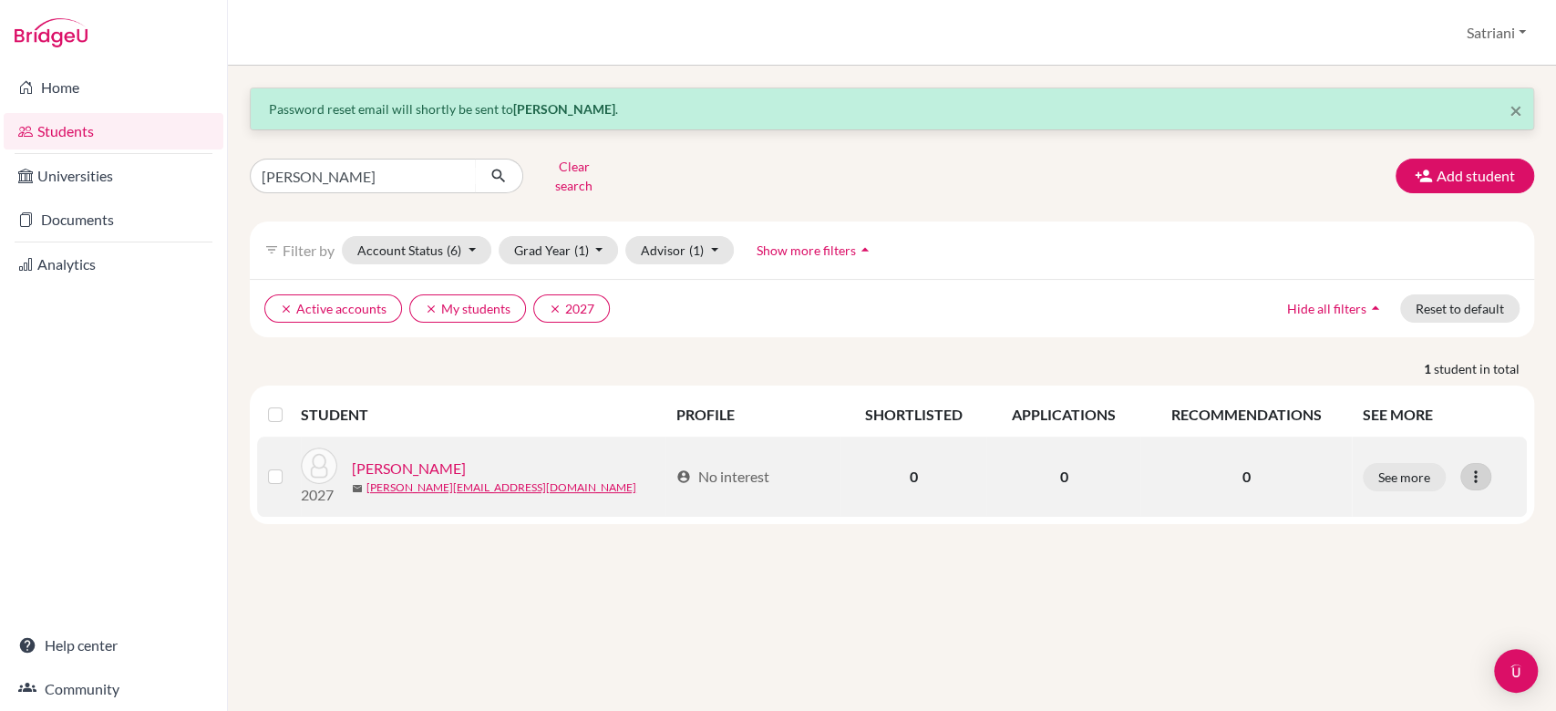
click at [1473, 468] on icon at bounding box center [1476, 477] width 18 height 18
click at [1428, 559] on button "Reset Password" at bounding box center [1397, 573] width 144 height 29
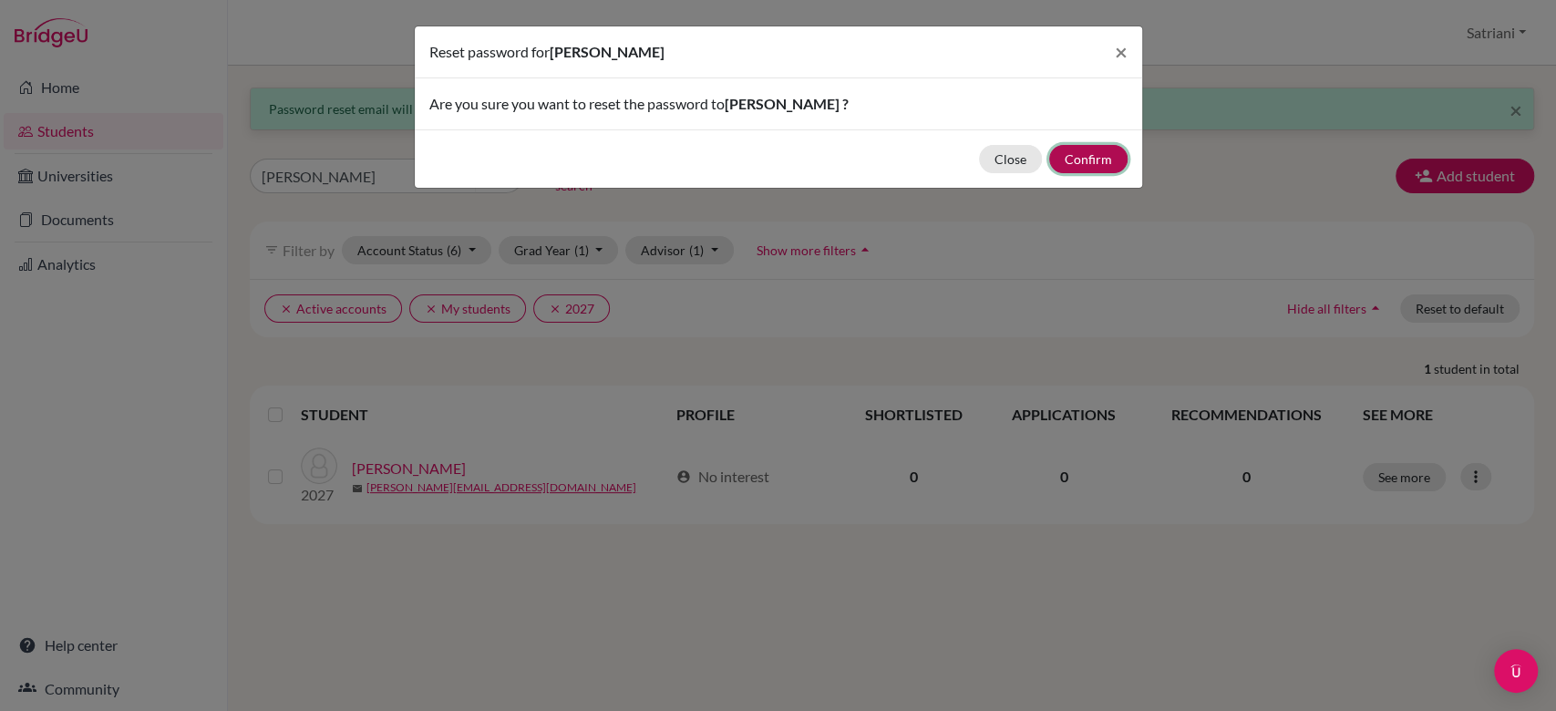
click at [1079, 153] on button "Confirm" at bounding box center [1088, 159] width 78 height 28
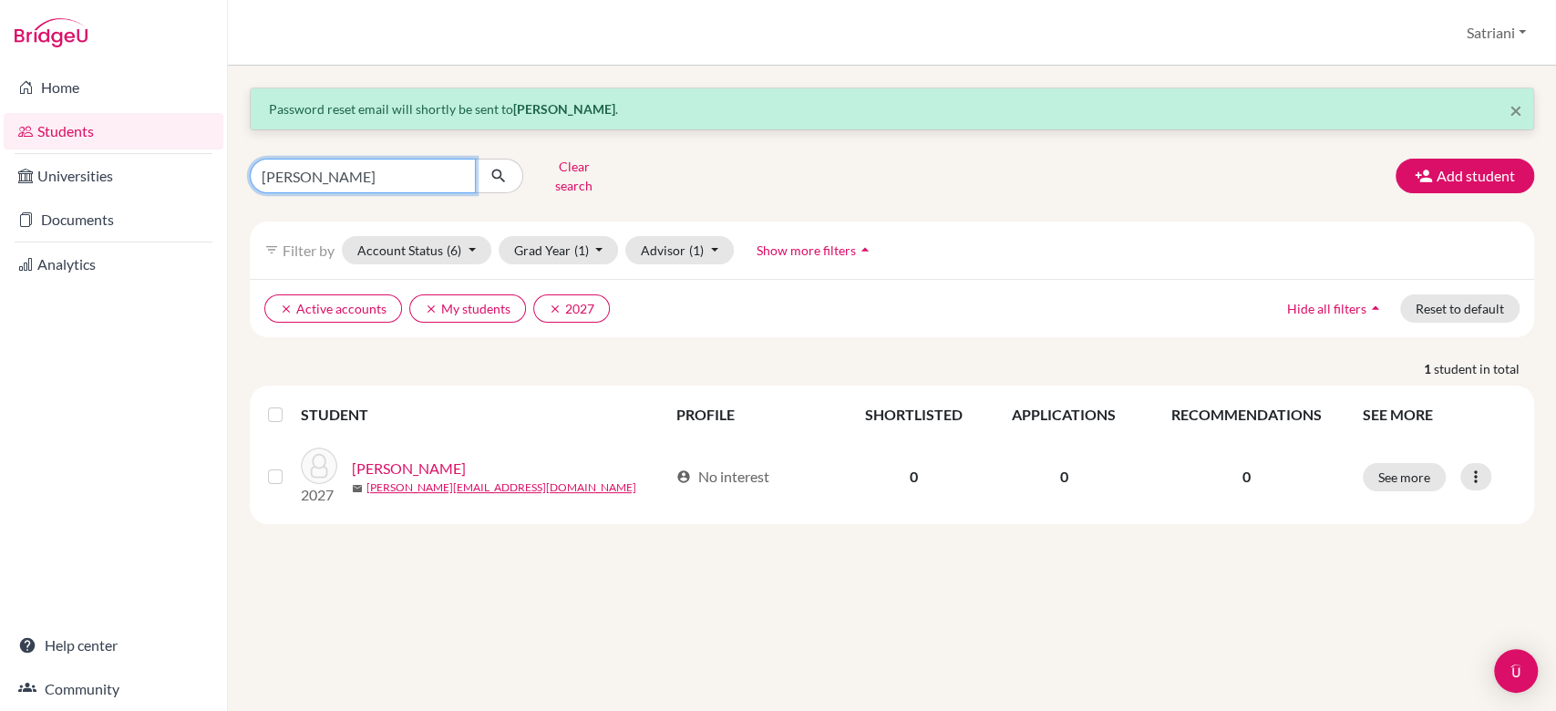
click at [457, 170] on input "michelle" at bounding box center [363, 176] width 226 height 35
click at [415, 160] on input "Find student by name..." at bounding box center [363, 176] width 226 height 35
type input "tristan"
click button "submit" at bounding box center [499, 176] width 48 height 35
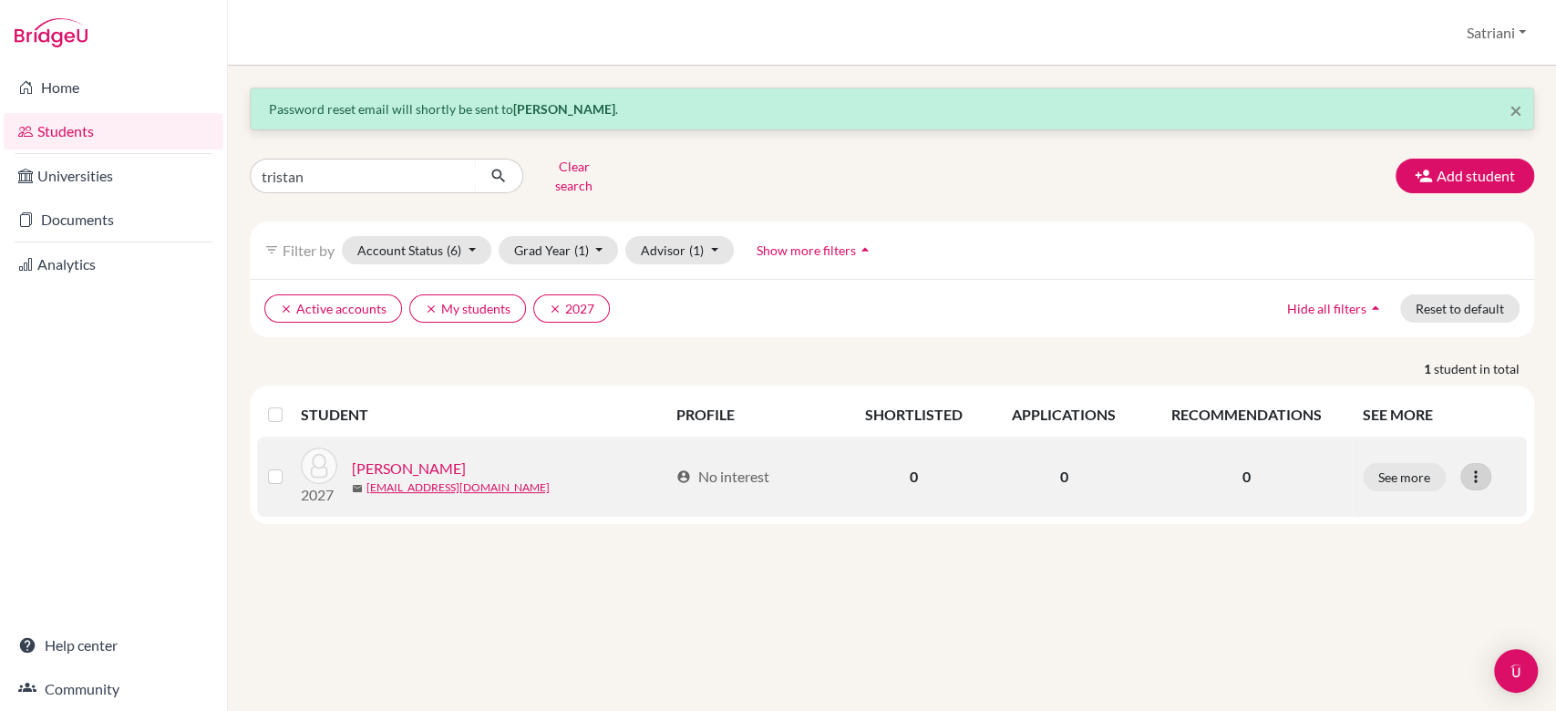
click at [1470, 468] on icon at bounding box center [1476, 477] width 18 height 18
click at [1390, 559] on button "Reset Password" at bounding box center [1397, 573] width 144 height 29
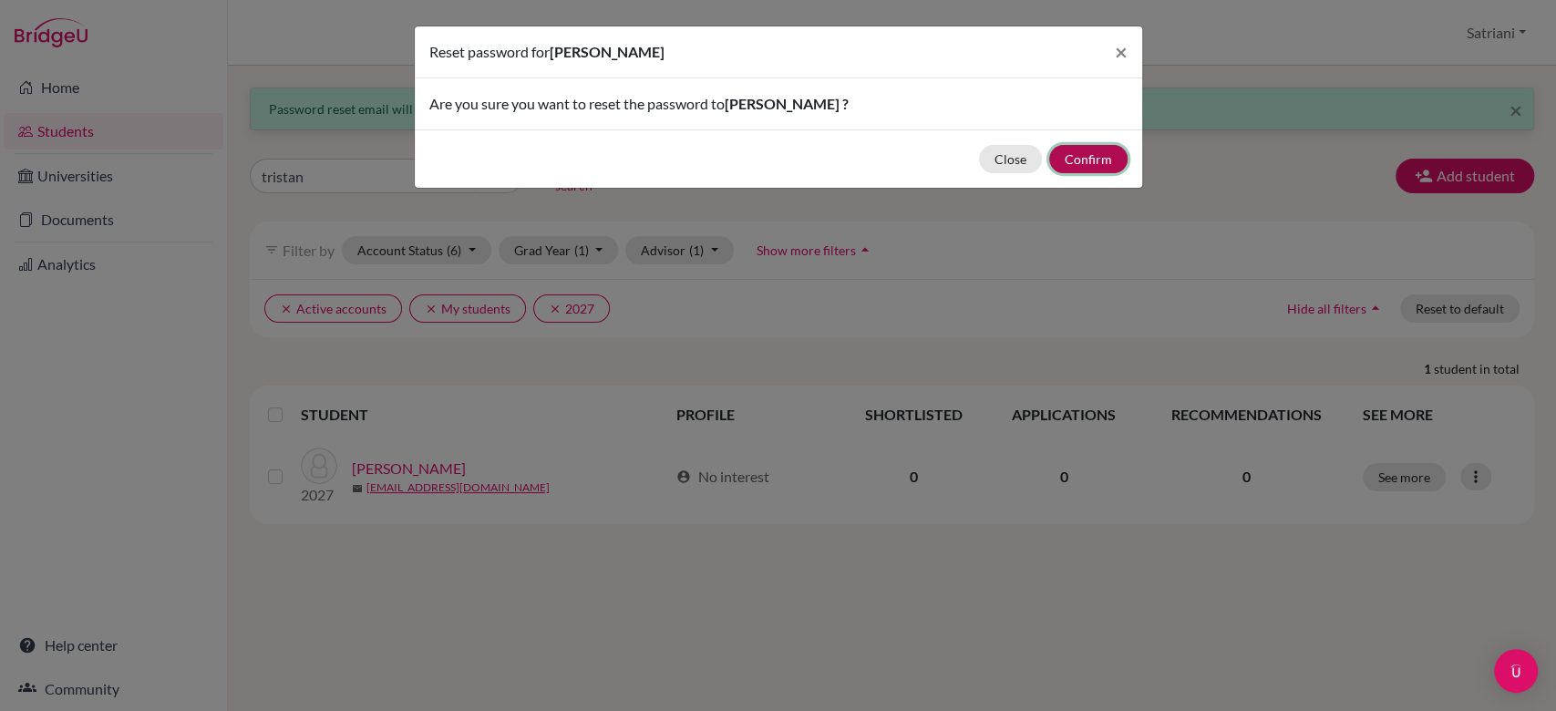
click at [1085, 159] on button "Confirm" at bounding box center [1088, 159] width 78 height 28
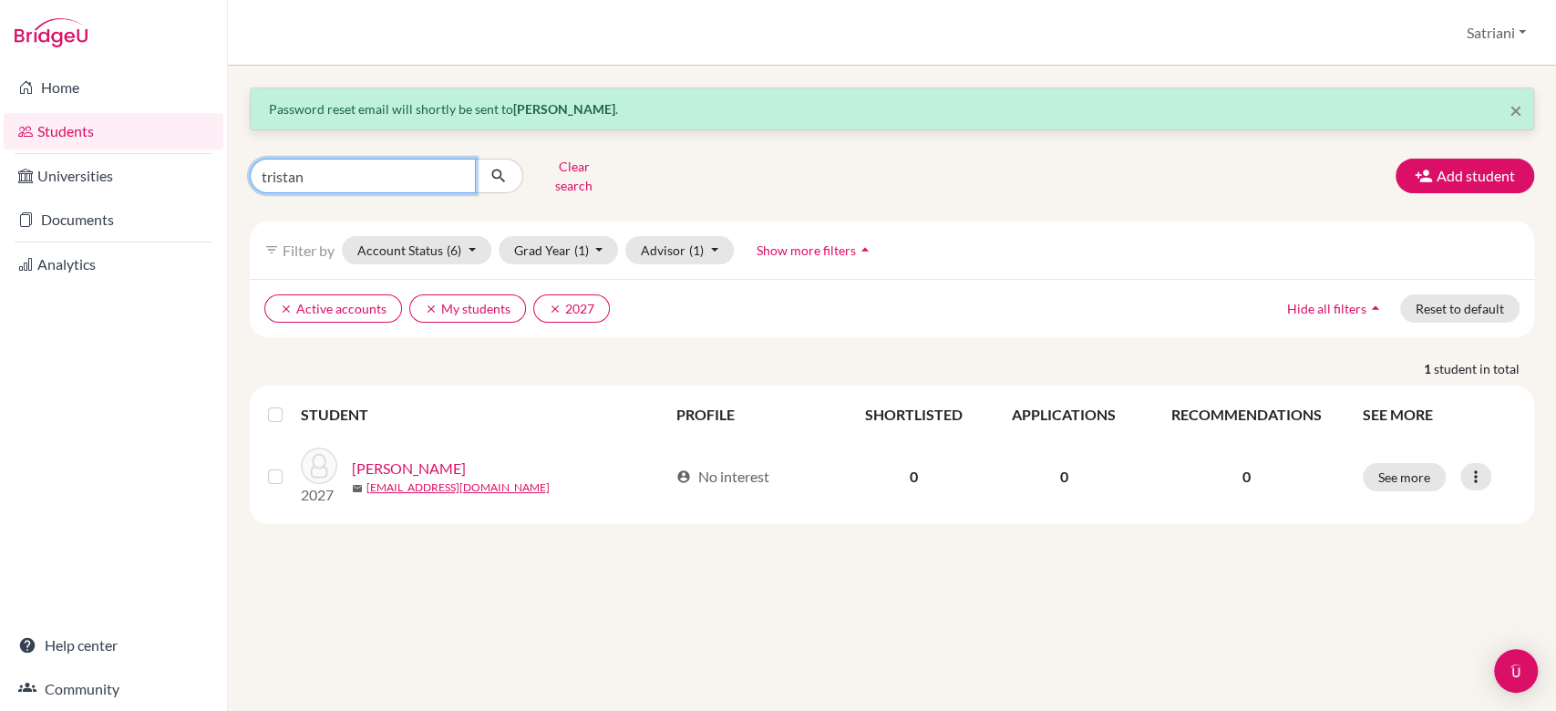
click at [468, 162] on input "tristan" at bounding box center [363, 176] width 226 height 35
type input "nicholas"
click button "submit" at bounding box center [499, 176] width 48 height 35
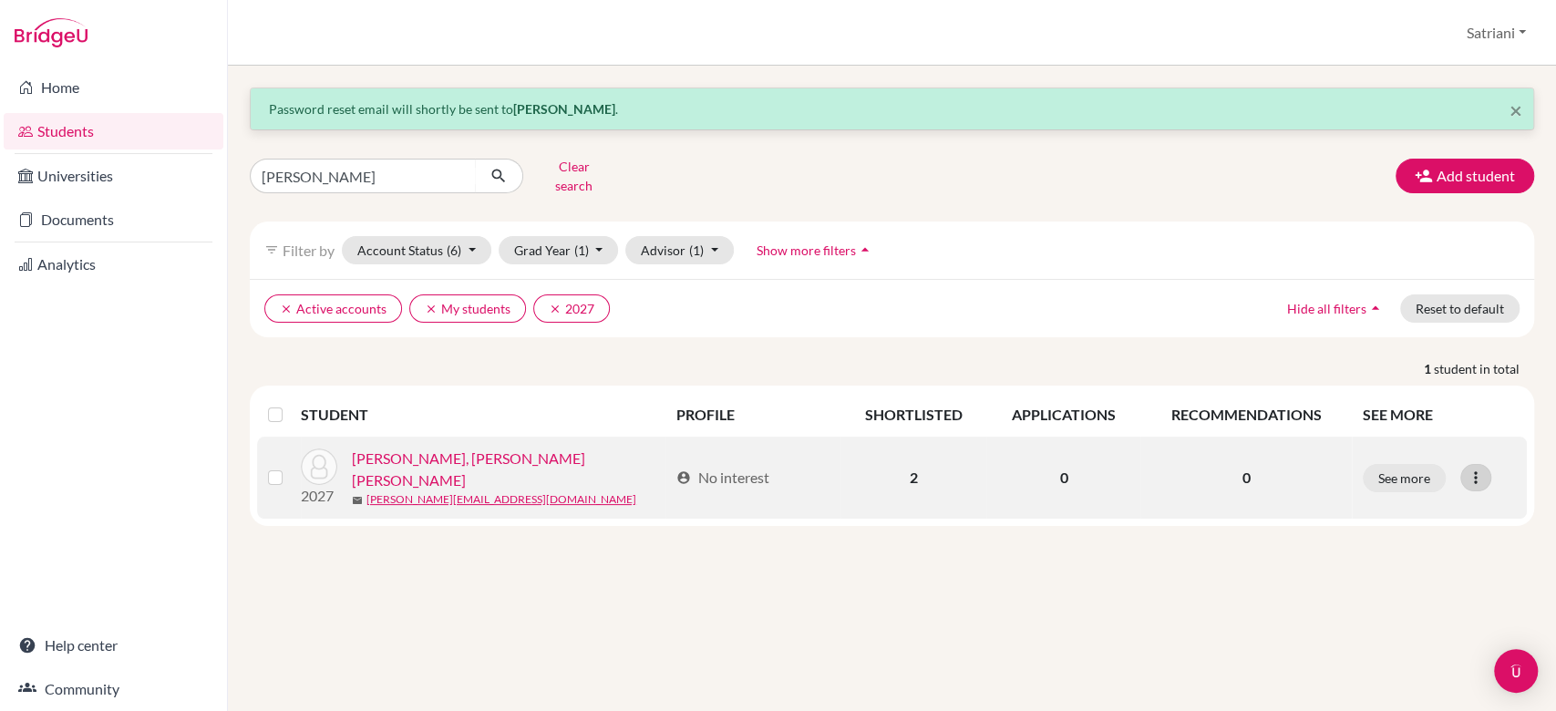
click at [1480, 469] on icon at bounding box center [1476, 478] width 18 height 18
click at [1420, 559] on button "Reset Password" at bounding box center [1397, 573] width 144 height 29
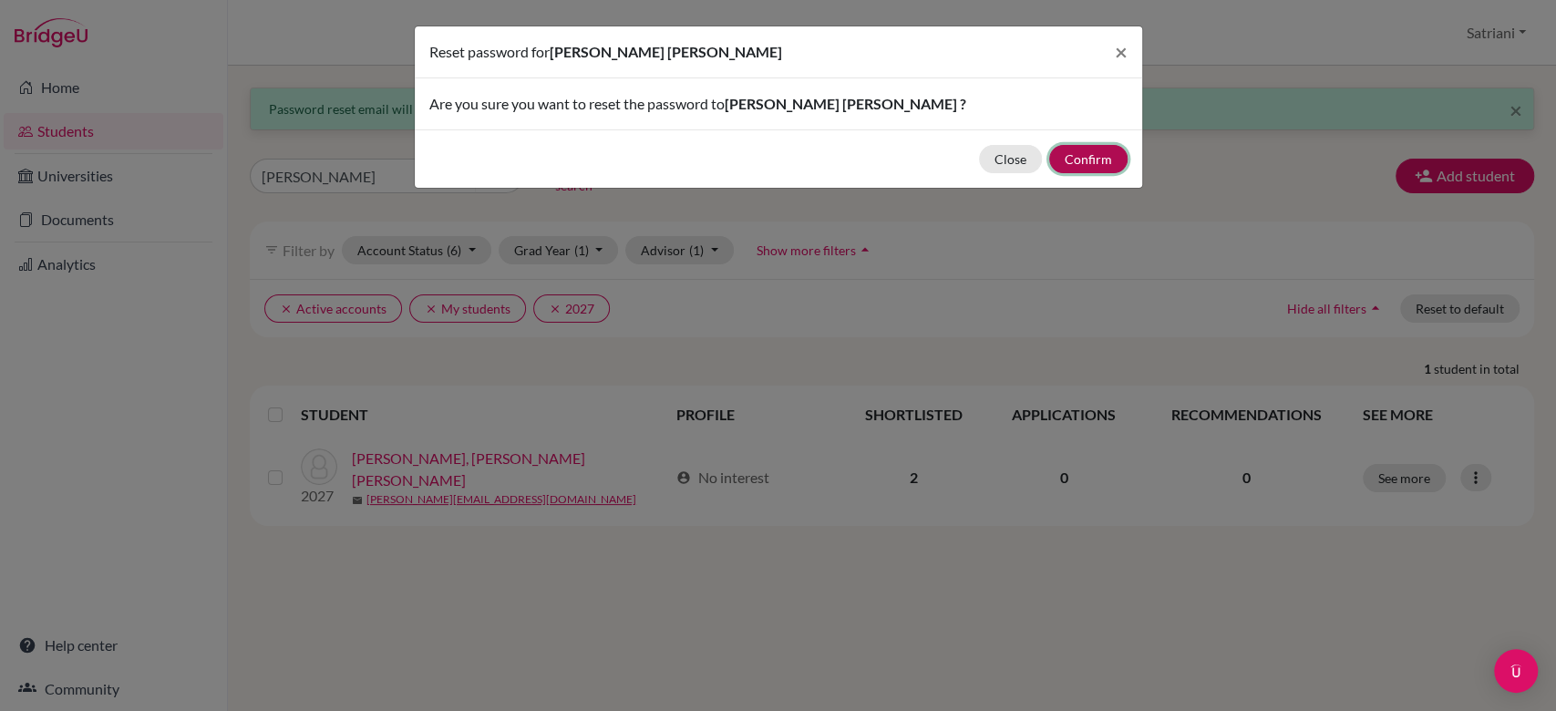
click at [1076, 151] on button "Confirm" at bounding box center [1088, 159] width 78 height 28
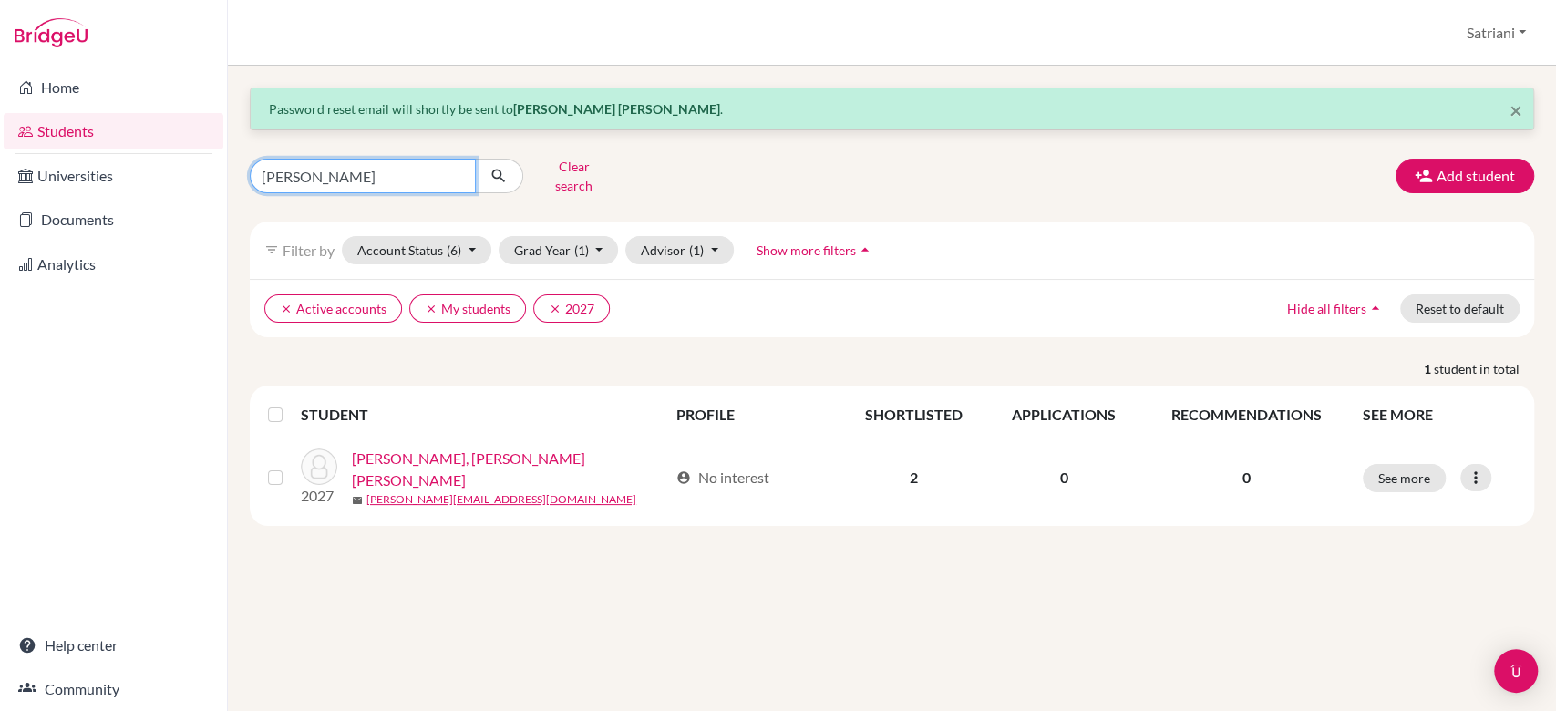
click at [451, 166] on input "nicholas" at bounding box center [363, 176] width 226 height 35
click at [405, 162] on input "Find student by name..." at bounding box center [363, 176] width 226 height 35
type input "c"
type input "claire"
click button "submit" at bounding box center [499, 176] width 48 height 35
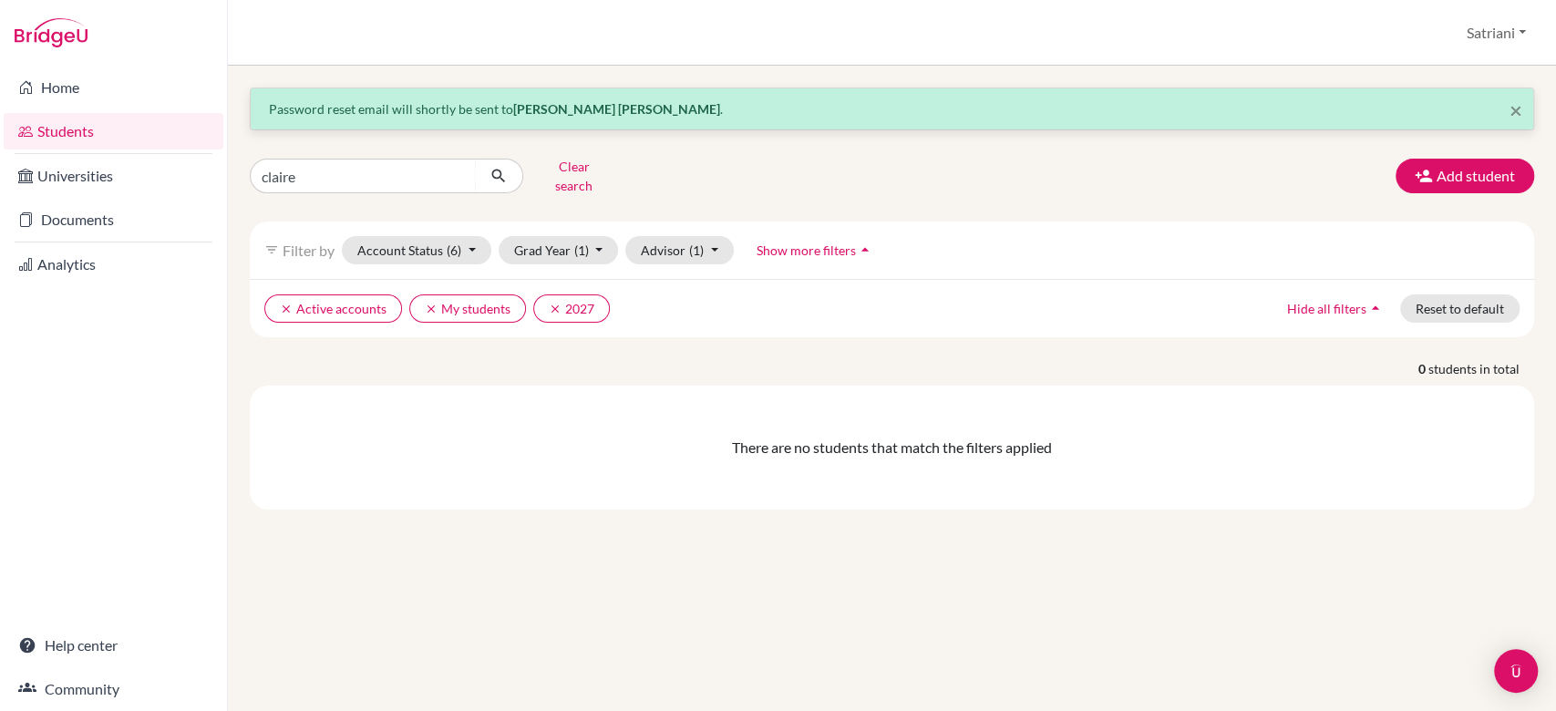
click at [827, 243] on span "Show more filters" at bounding box center [806, 250] width 99 height 15
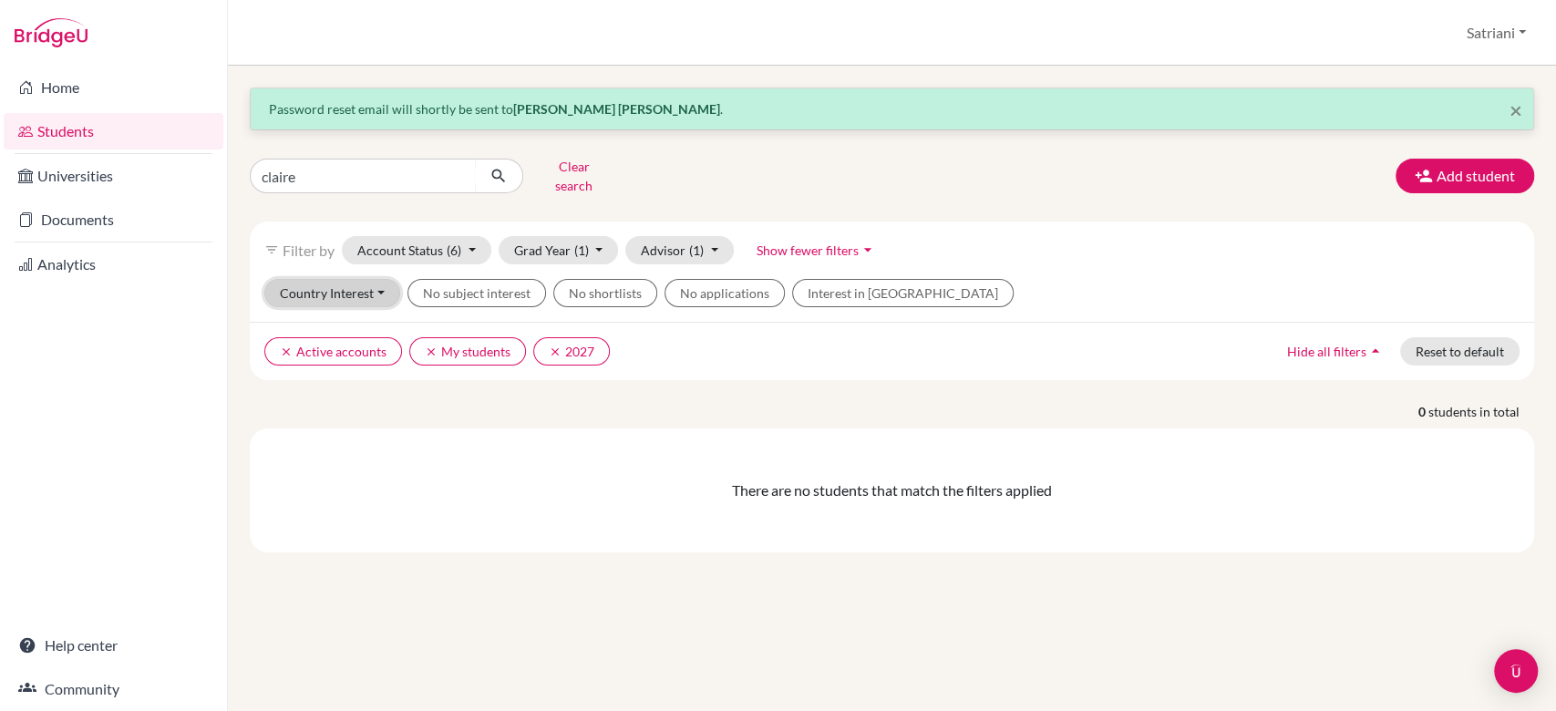
click at [355, 279] on button "Country Interest" at bounding box center [332, 293] width 136 height 28
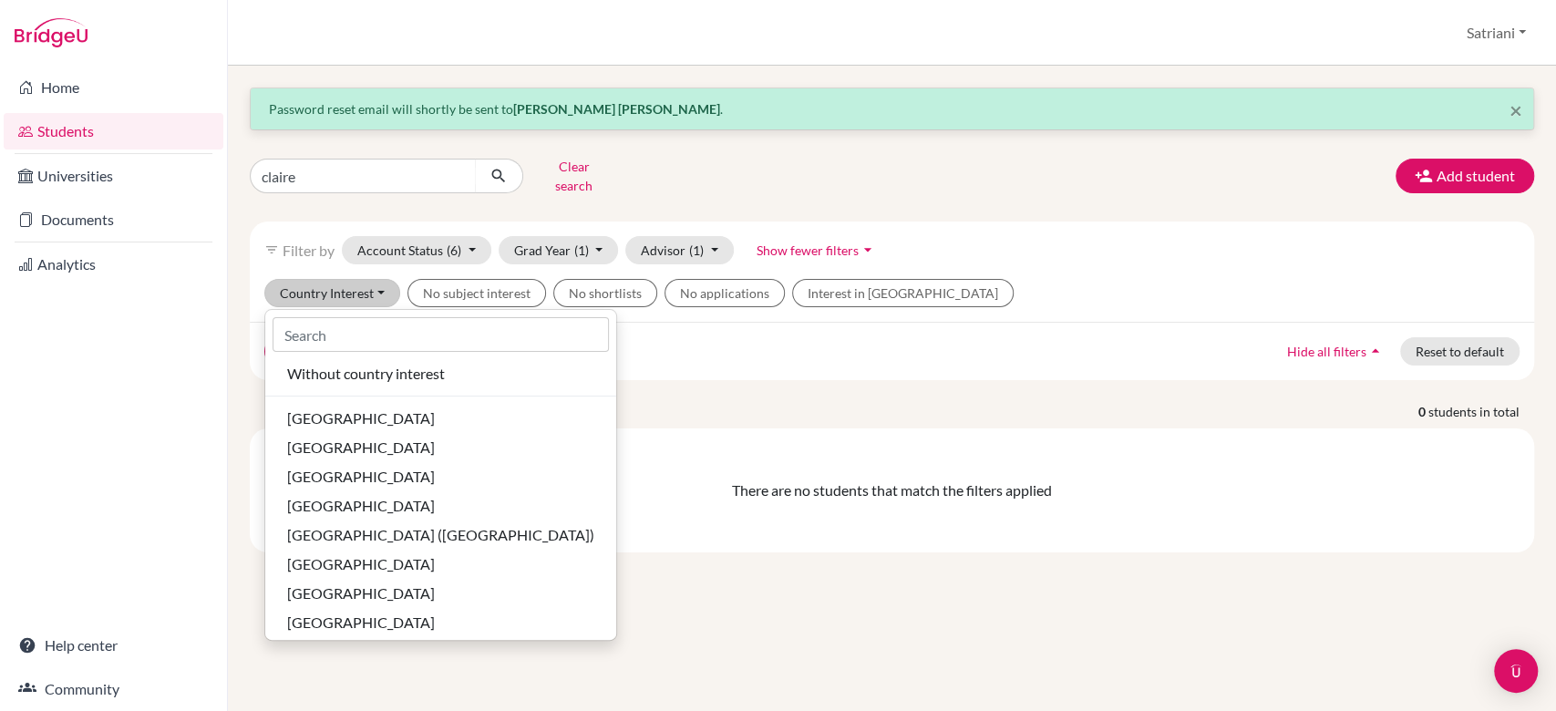
click at [715, 429] on div "There are no students that match the filters applied" at bounding box center [892, 491] width 1285 height 124
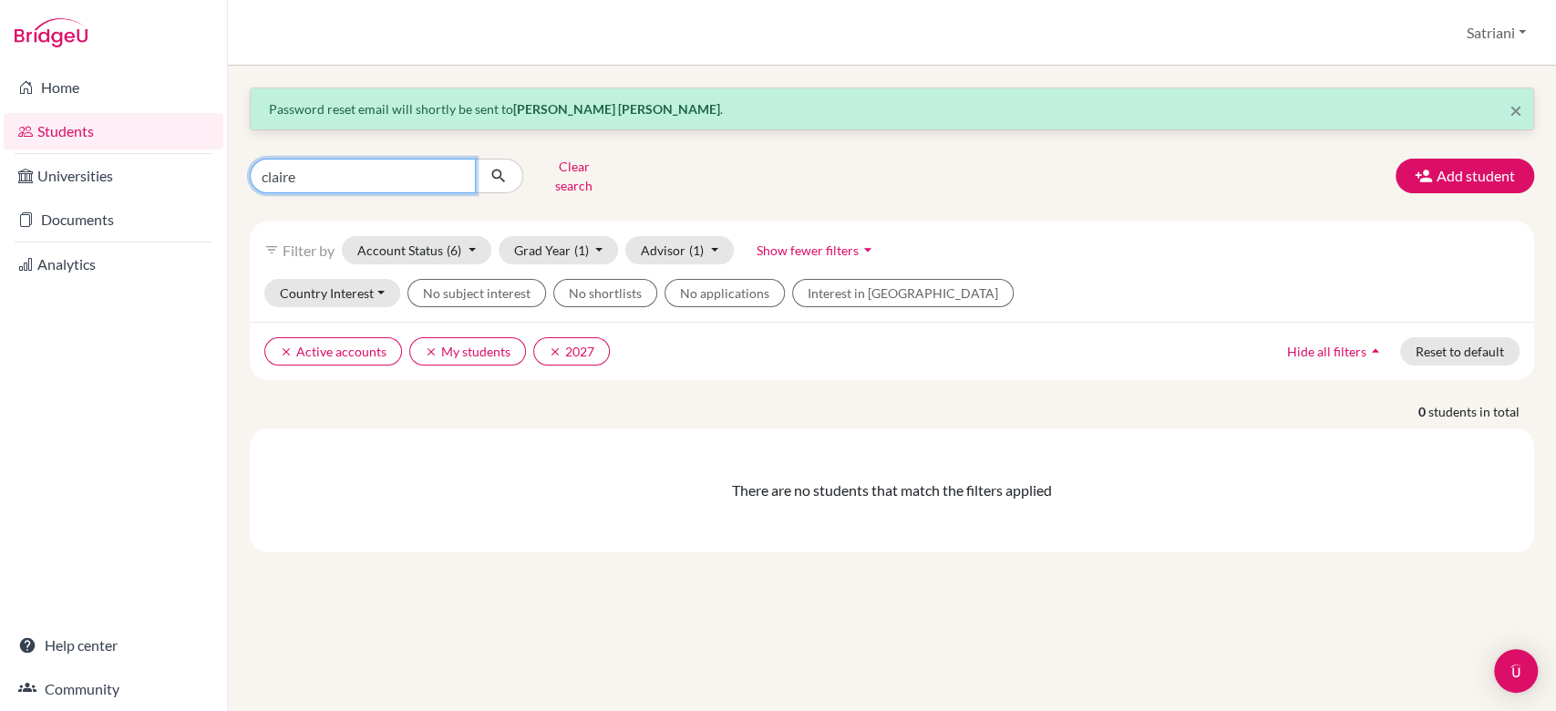
click at [369, 169] on input "claire" at bounding box center [363, 176] width 226 height 35
type input "c"
type input "tanady"
click button "submit" at bounding box center [499, 176] width 48 height 35
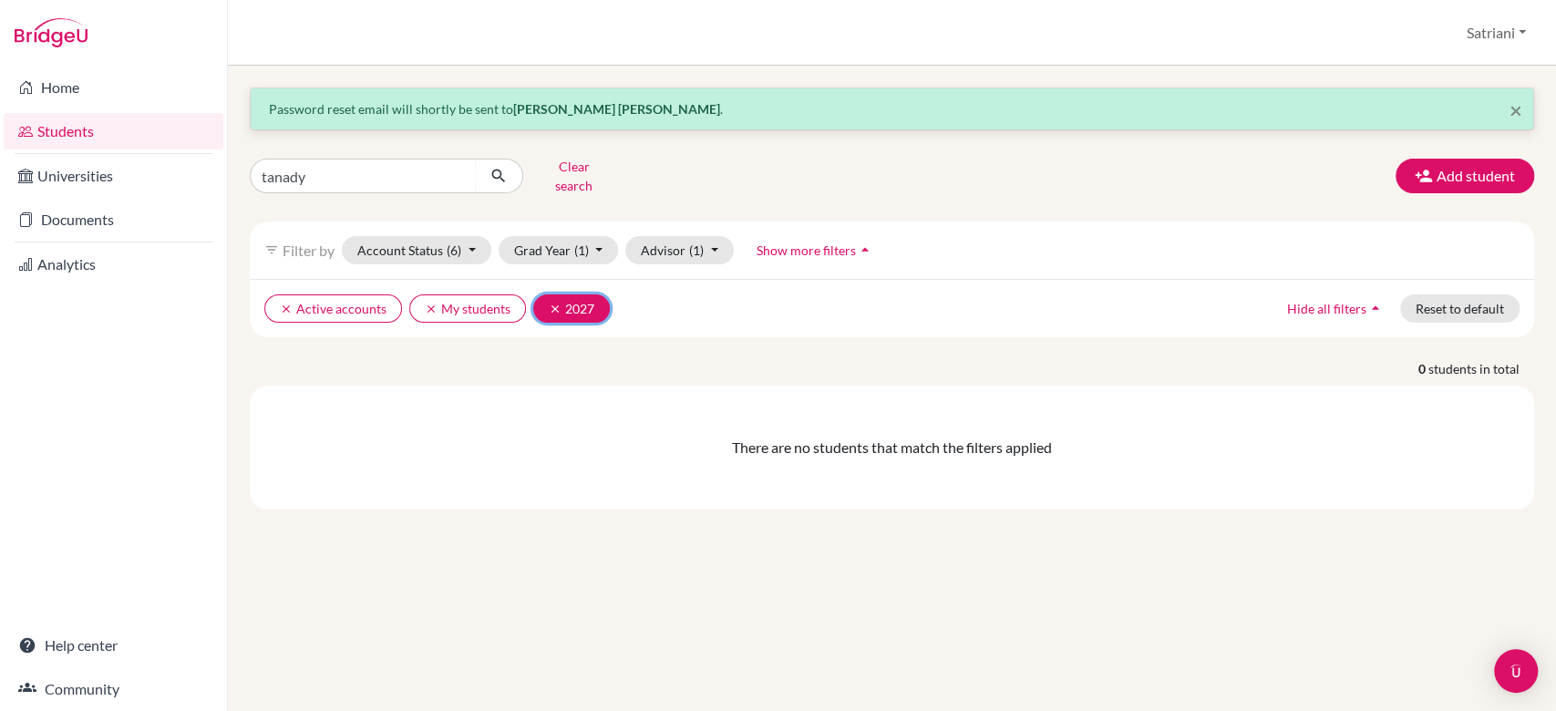
click at [554, 294] on button "clear 2027" at bounding box center [571, 308] width 77 height 28
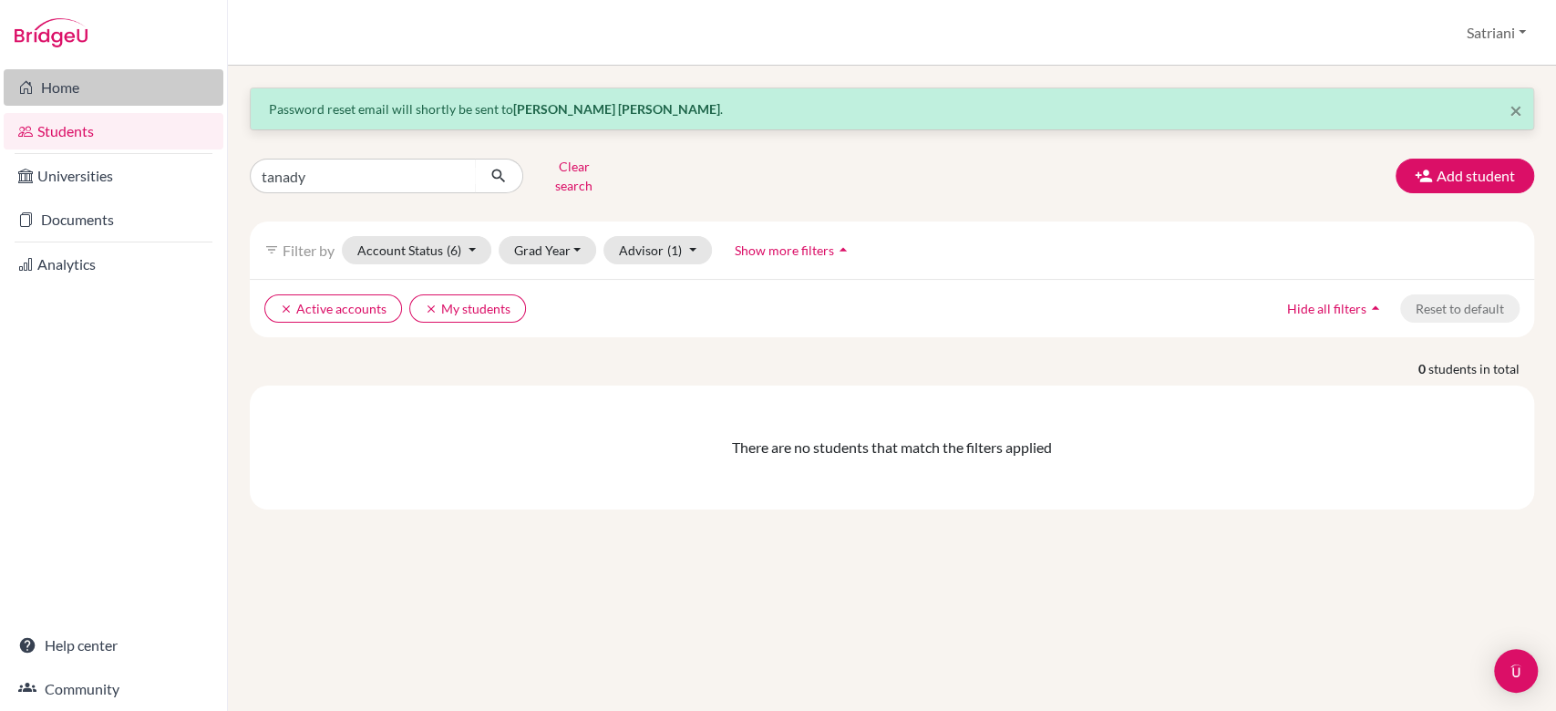
click at [52, 88] on link "Home" at bounding box center [114, 87] width 220 height 36
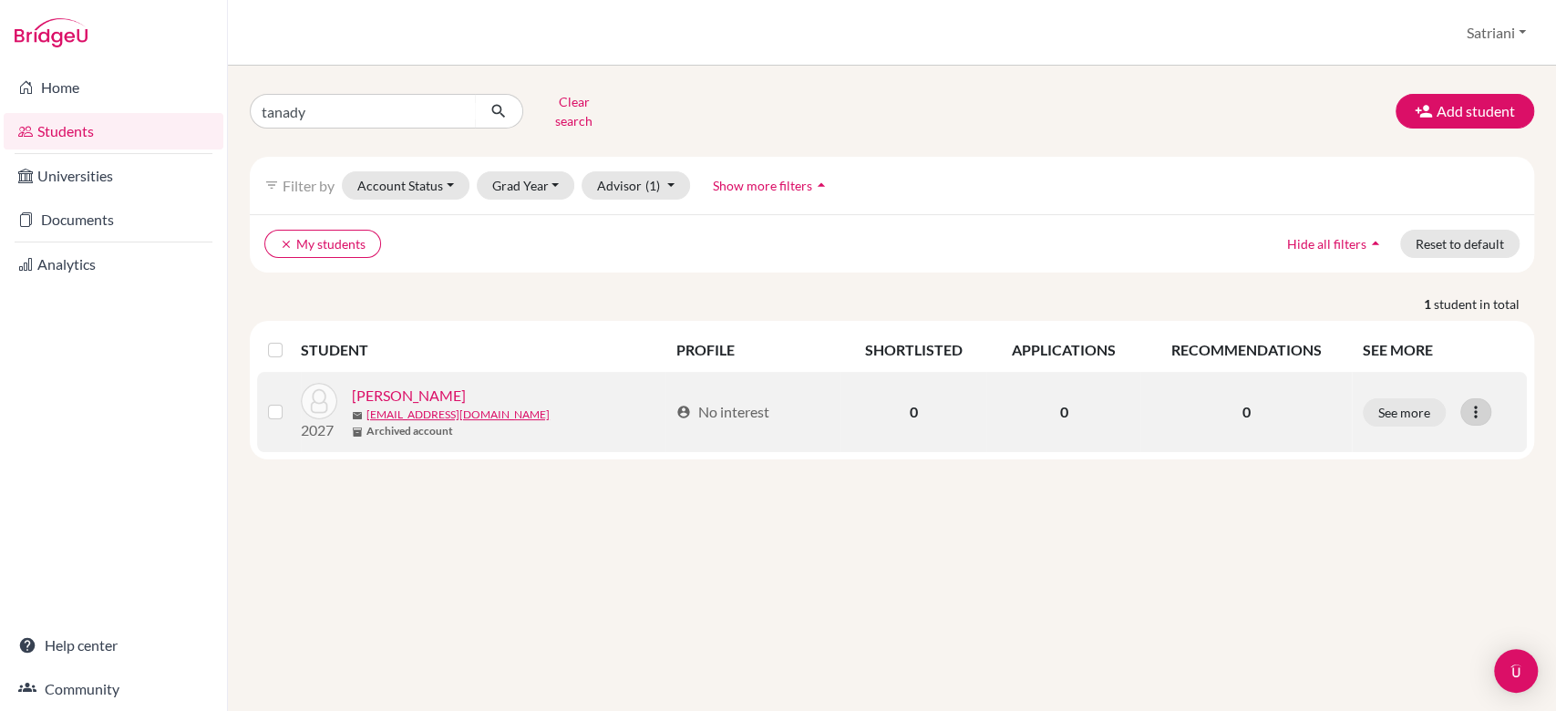
click at [1473, 403] on icon at bounding box center [1476, 412] width 18 height 18
click at [1417, 501] on button "Reset Password" at bounding box center [1397, 508] width 144 height 29
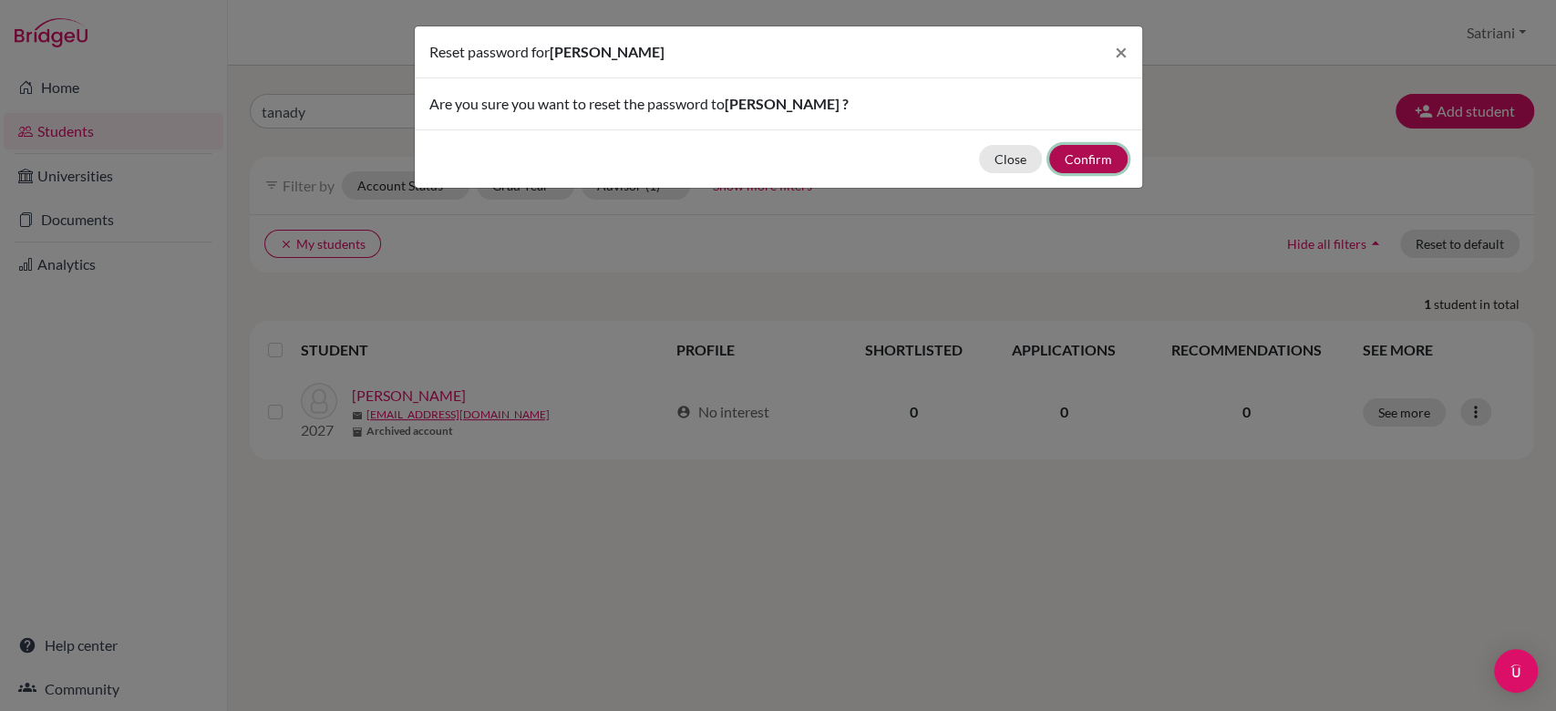
click at [1102, 150] on button "Confirm" at bounding box center [1088, 159] width 78 height 28
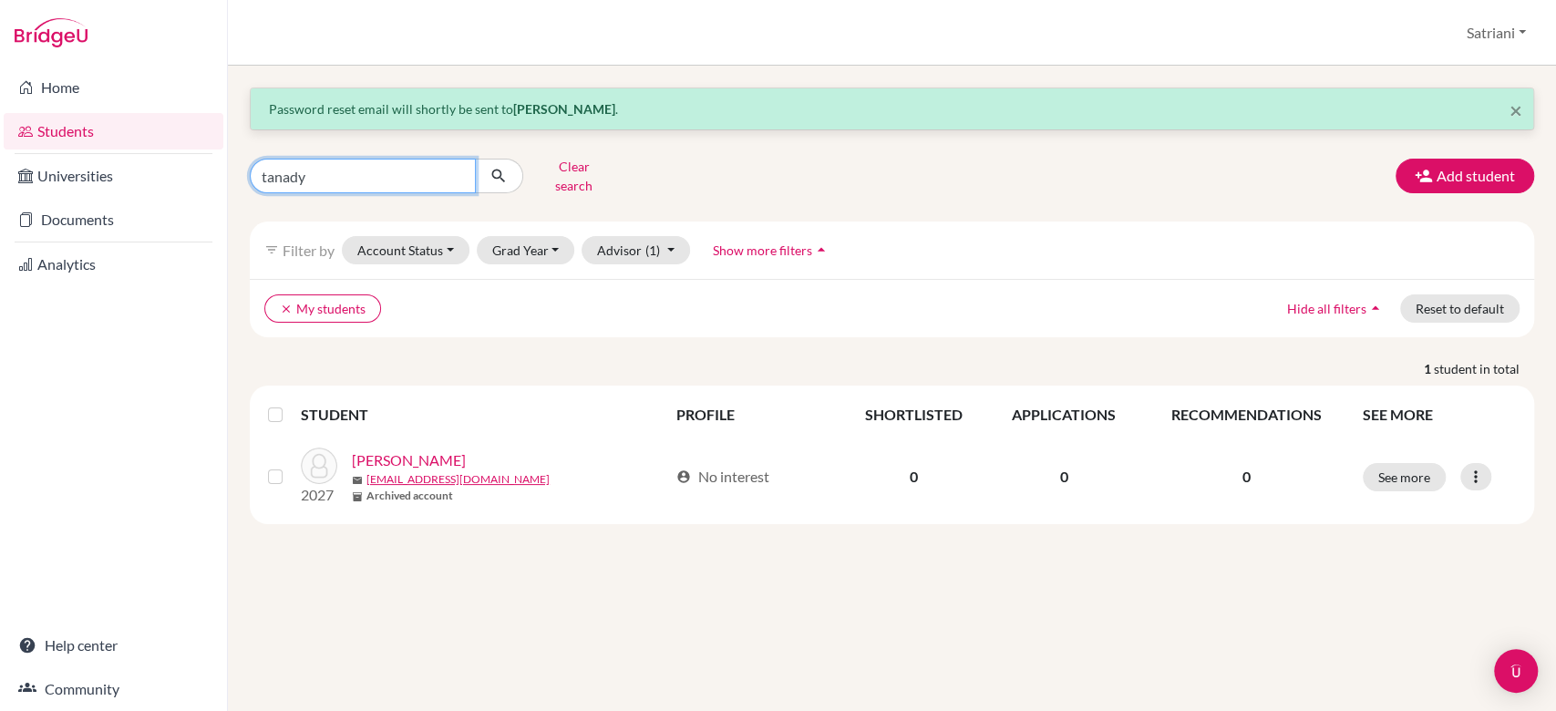
click at [343, 160] on input "tanady" at bounding box center [363, 176] width 226 height 35
type input "satri"
click button "submit" at bounding box center [499, 176] width 48 height 35
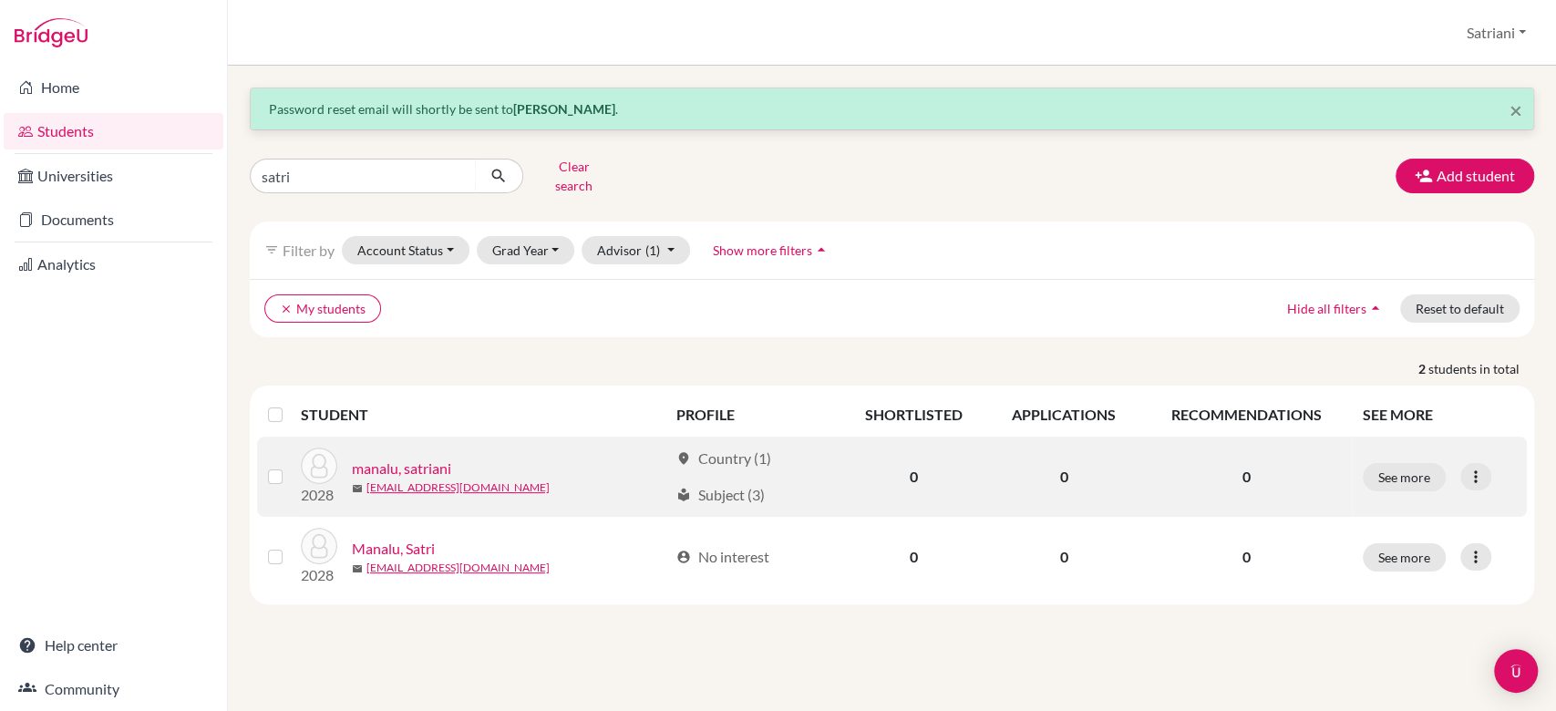
click at [425, 458] on link "manalu, satriani" at bounding box center [401, 469] width 99 height 22
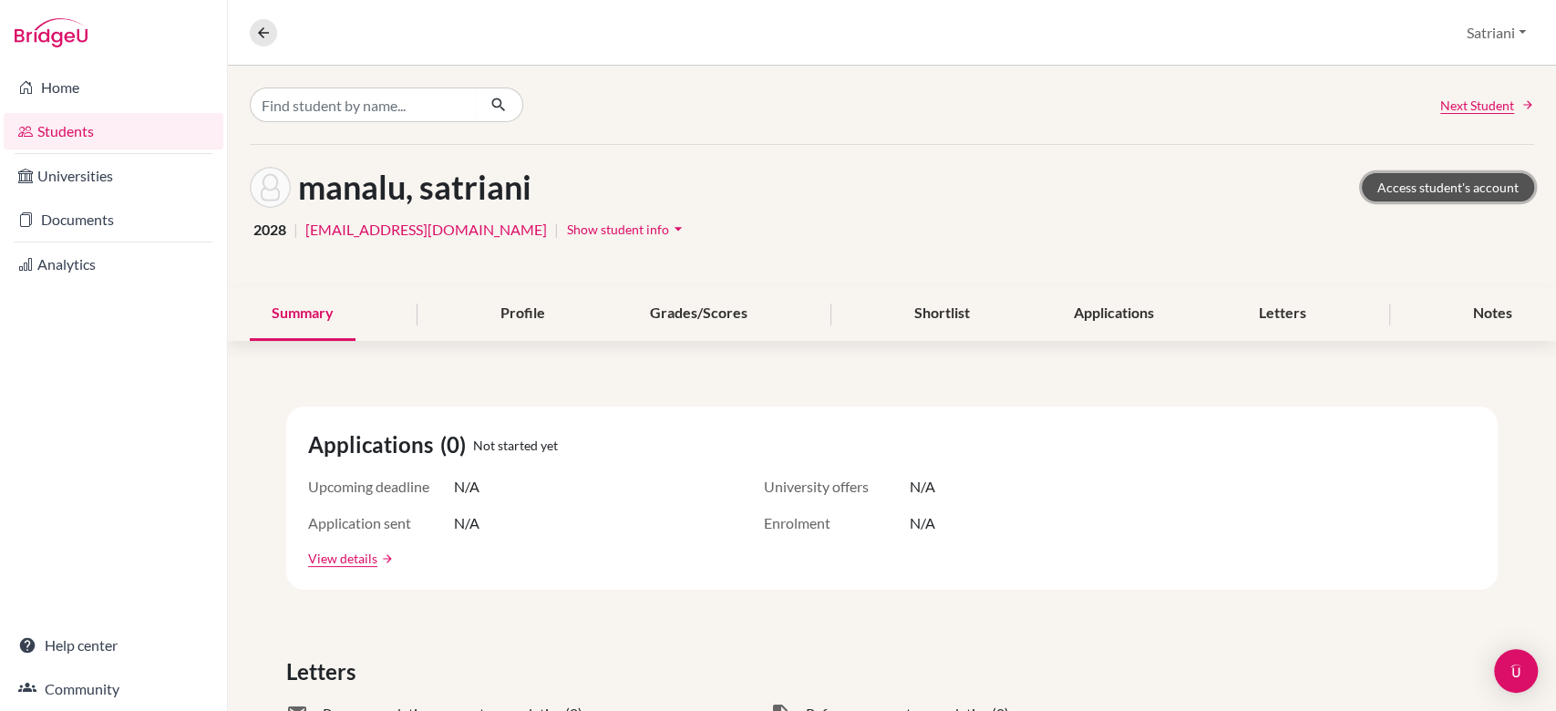
click at [1450, 185] on link "Access student's account" at bounding box center [1448, 187] width 172 height 28
